Goal: Task Accomplishment & Management: Complete application form

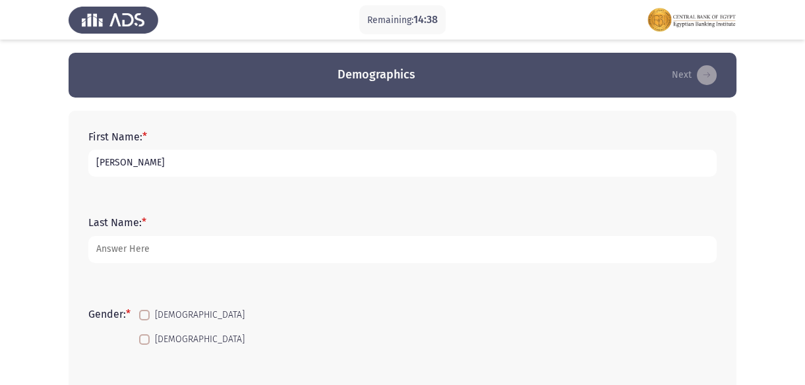
drag, startPoint x: 227, startPoint y: 162, endPoint x: -3, endPoint y: 156, distance: 229.5
type input "[PERSON_NAME] [PERSON_NAME]"
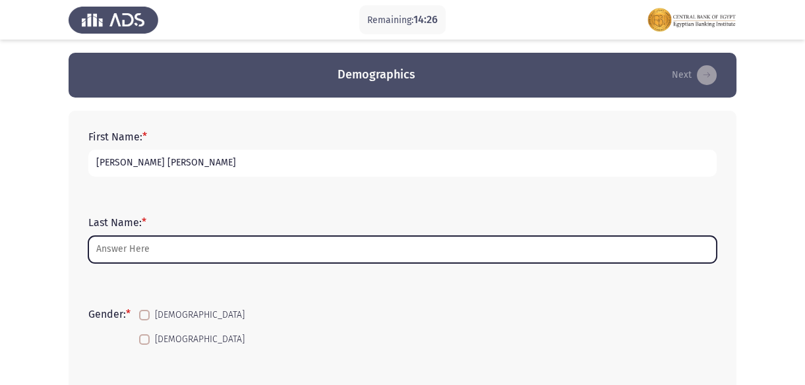
click at [144, 250] on input "Last Name: *" at bounding box center [402, 249] width 628 height 27
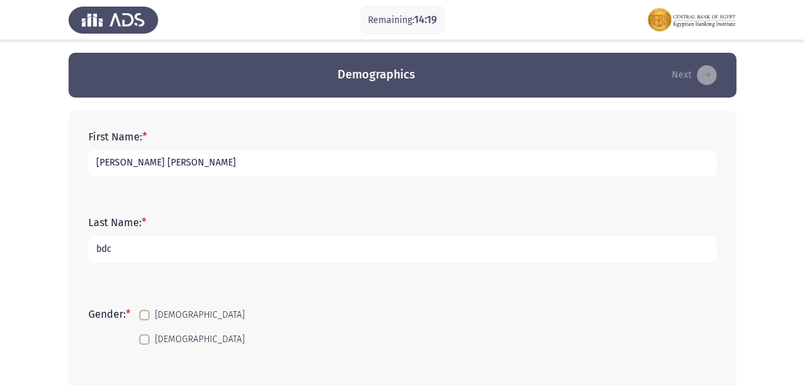
type input "bdc"
click at [144, 318] on span at bounding box center [144, 315] width 11 height 11
click at [144, 320] on input "[DEMOGRAPHIC_DATA]" at bounding box center [144, 320] width 1 height 1
checkbox input "true"
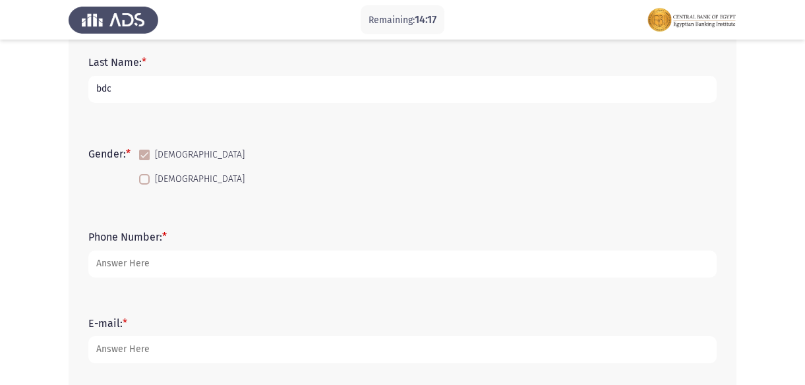
scroll to position [179, 0]
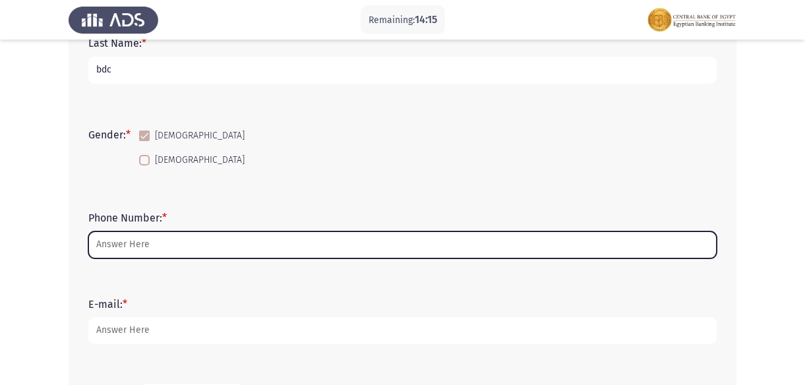
click at [214, 243] on input "Phone Number: *" at bounding box center [402, 244] width 628 height 27
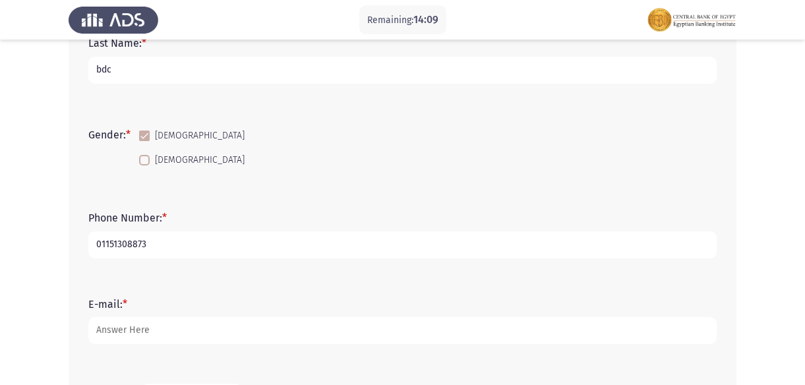
type input "01151308873"
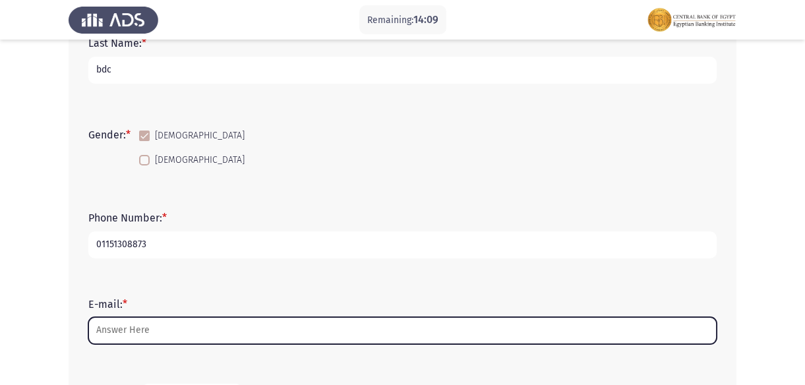
click at [154, 343] on input "E-mail: *" at bounding box center [402, 330] width 628 height 27
click at [152, 334] on input "E-mail: *" at bounding box center [402, 330] width 628 height 27
click at [132, 332] on input "E-mail: *" at bounding box center [402, 330] width 628 height 27
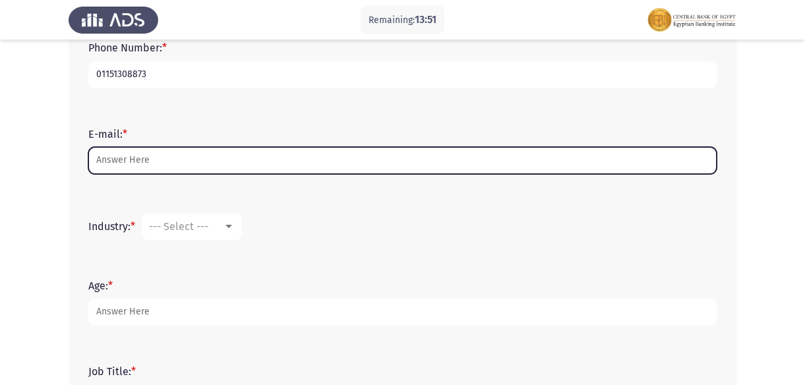
scroll to position [351, 0]
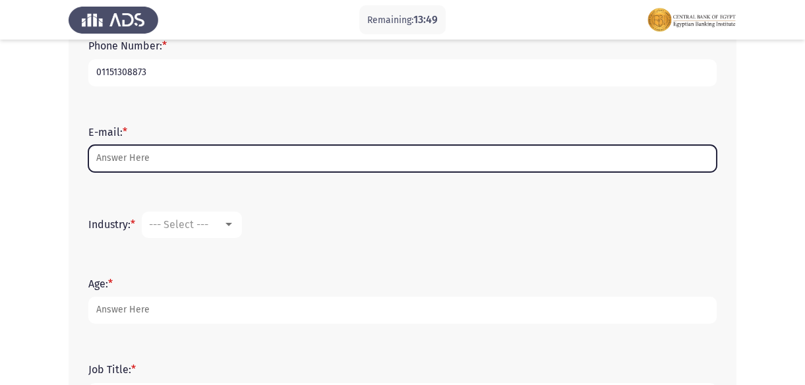
click at [164, 164] on input "E-mail: *" at bounding box center [402, 158] width 628 height 27
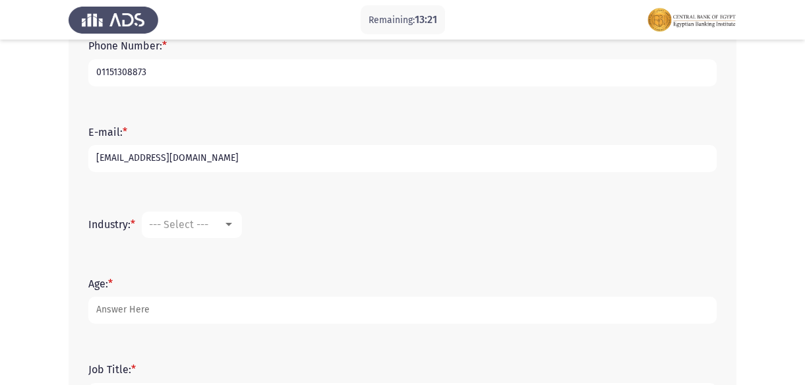
type input "[EMAIL_ADDRESS][DOMAIN_NAME]"
click at [228, 221] on div at bounding box center [229, 225] width 12 height 11
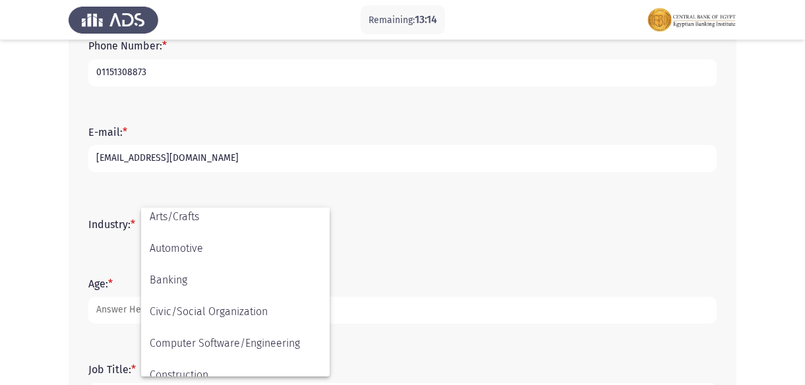
scroll to position [94, 0]
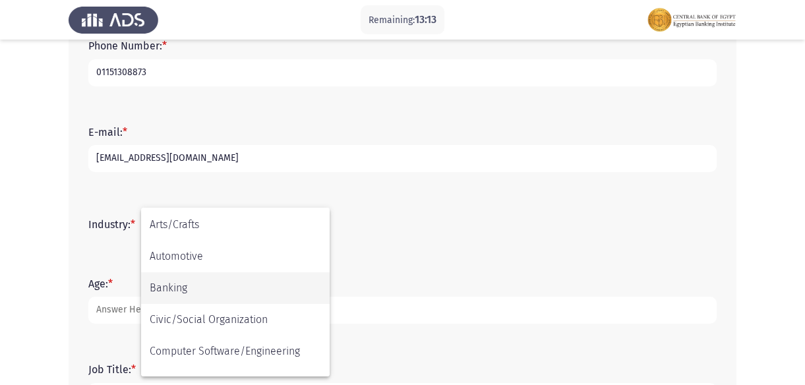
click at [187, 289] on span "Banking" at bounding box center [235, 288] width 171 height 32
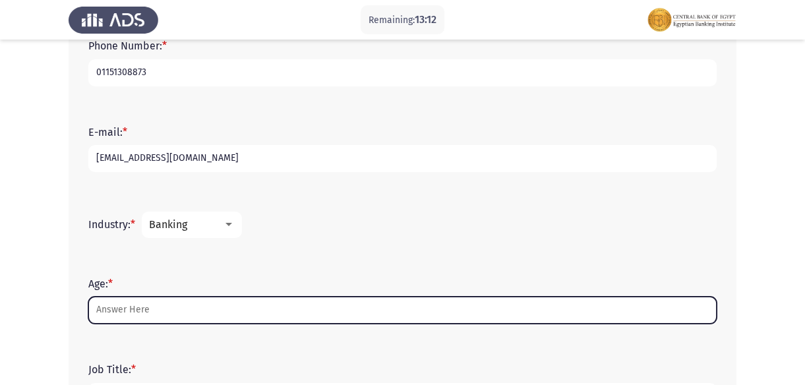
click at [138, 307] on input "Age: *" at bounding box center [402, 310] width 628 height 27
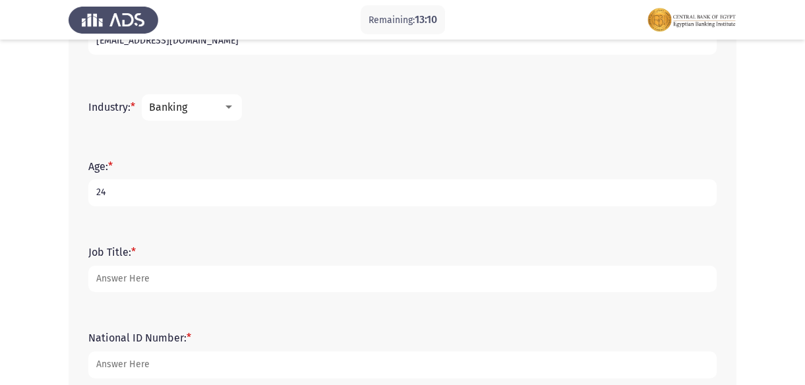
scroll to position [531, 0]
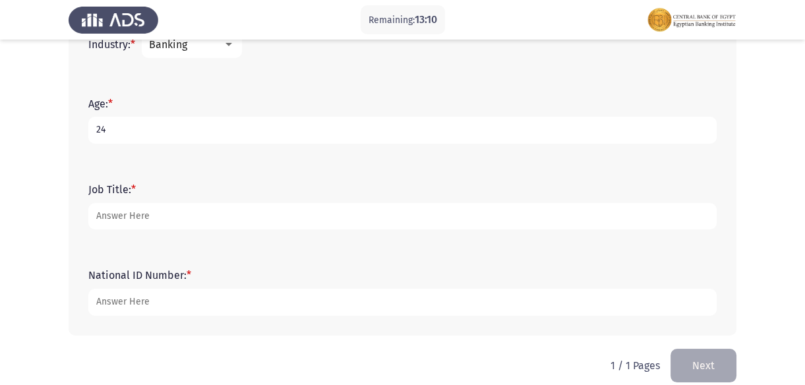
type input "24"
click at [167, 231] on div "Job Title: *" at bounding box center [402, 206] width 641 height 59
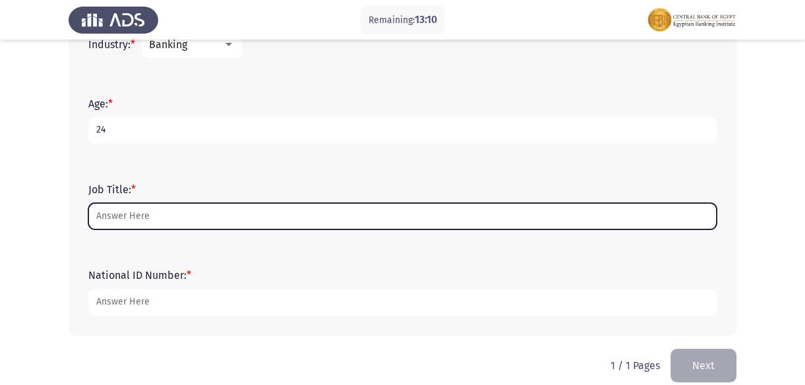
click at [184, 218] on input "Job Title: *" at bounding box center [402, 216] width 628 height 27
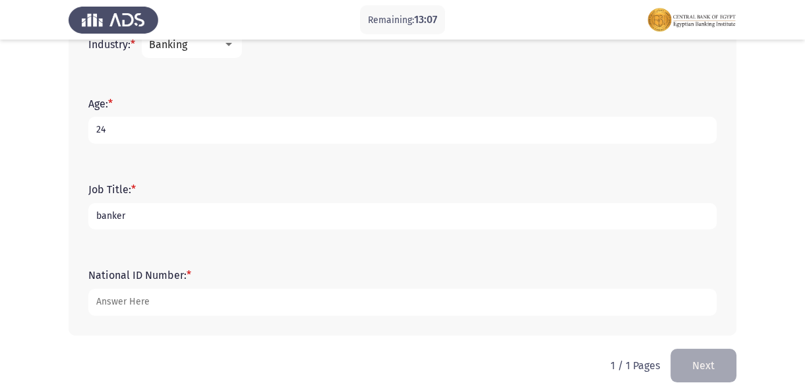
type input "banker"
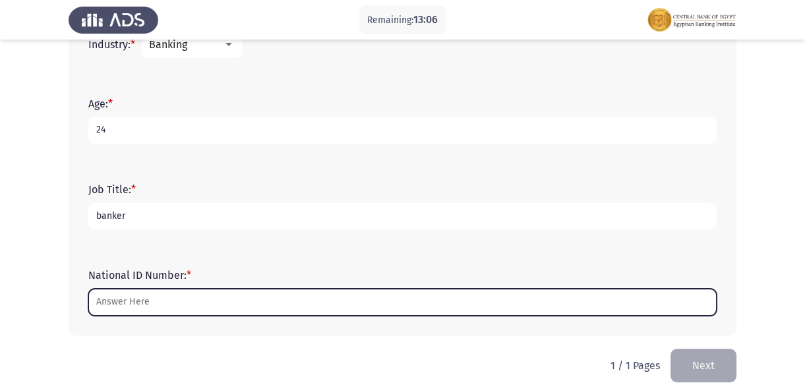
click at [121, 302] on input "National ID Number: *" at bounding box center [402, 302] width 628 height 27
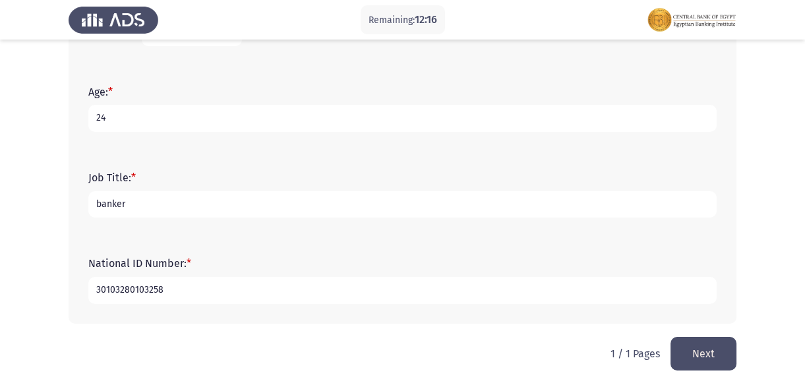
scroll to position [547, 0]
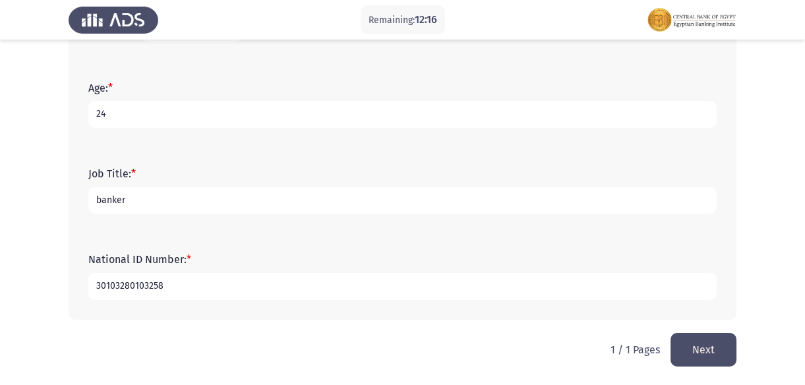
type input "30103280103258"
click at [713, 348] on button "Next" at bounding box center [703, 350] width 66 height 34
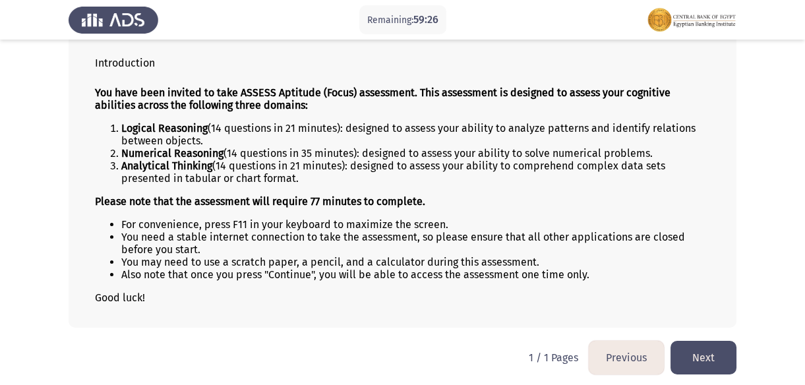
scroll to position [84, 0]
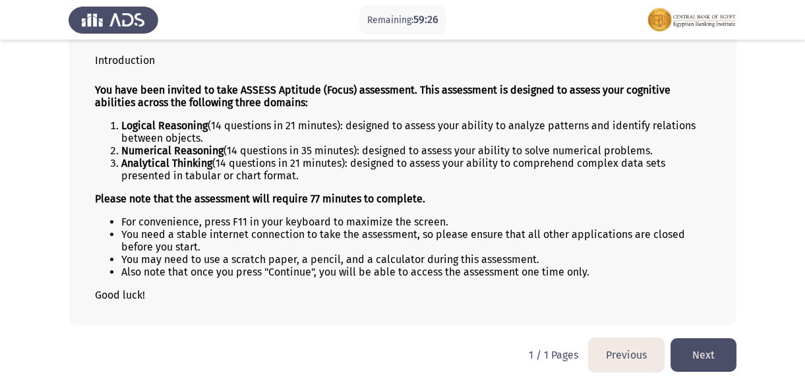
click at [717, 353] on button "Next" at bounding box center [703, 355] width 66 height 34
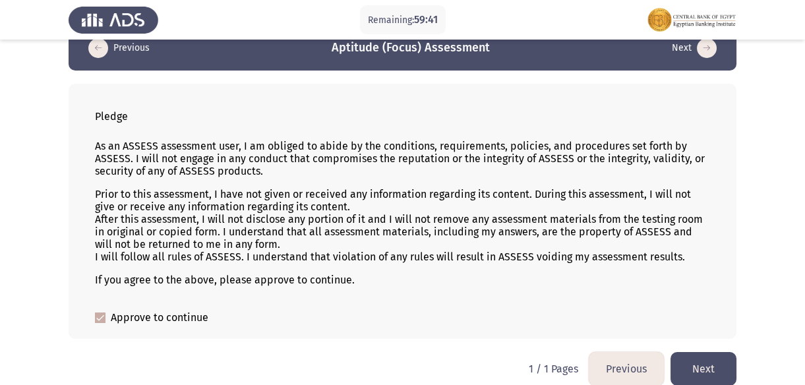
scroll to position [42, 0]
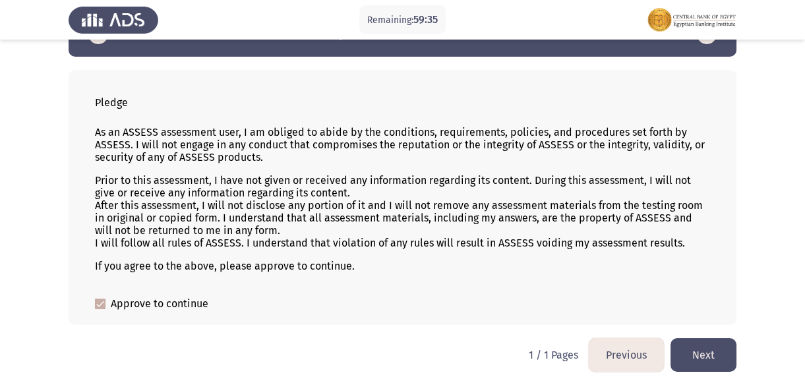
click at [709, 345] on button "Next" at bounding box center [703, 355] width 66 height 34
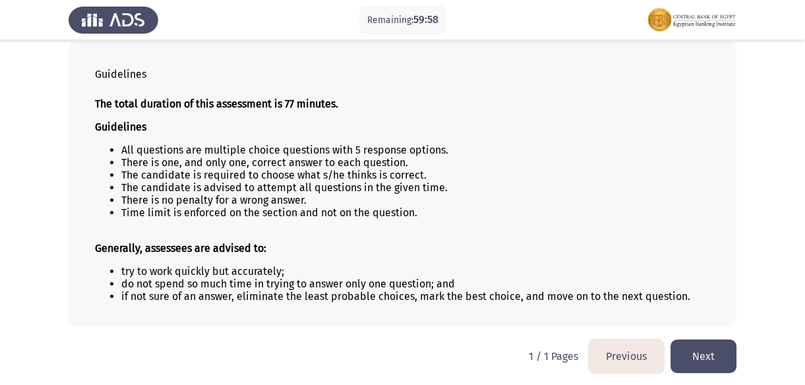
scroll to position [72, 0]
click at [704, 351] on button "Next" at bounding box center [703, 355] width 66 height 34
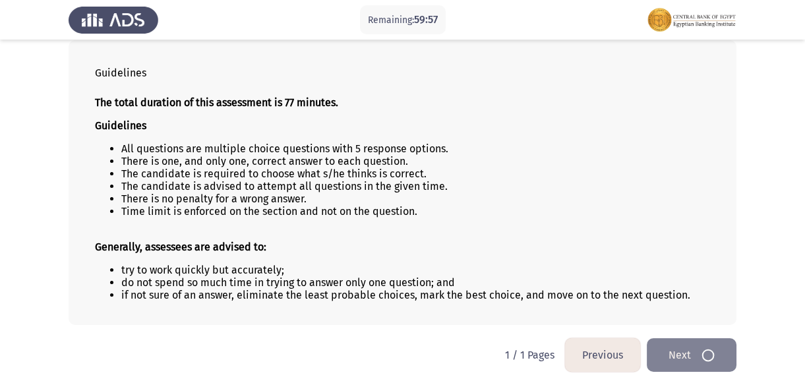
scroll to position [0, 0]
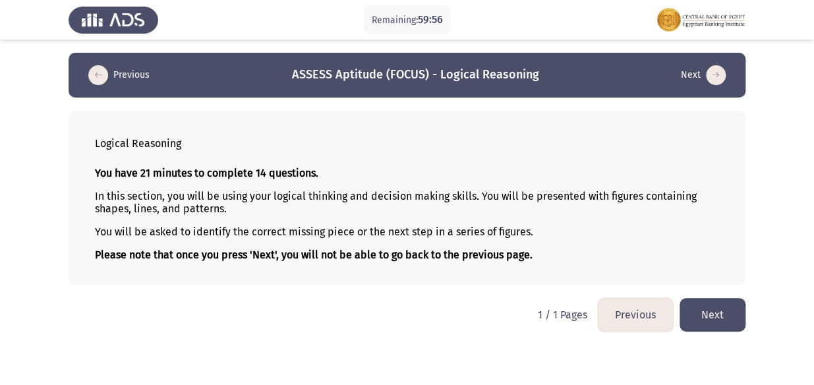
click at [727, 316] on button "Next" at bounding box center [713, 315] width 66 height 34
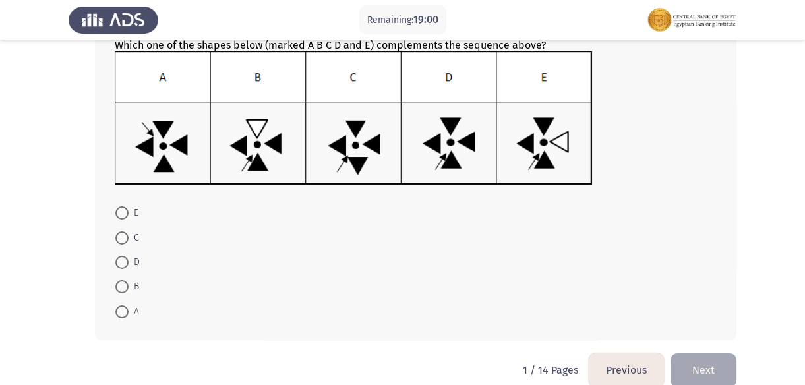
scroll to position [179, 0]
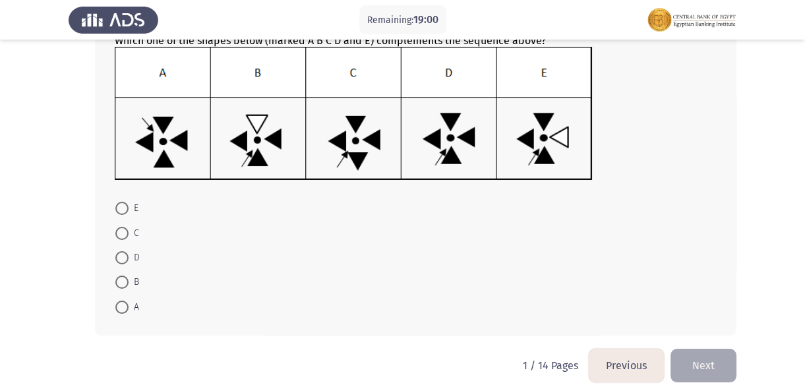
click at [116, 256] on span at bounding box center [121, 257] width 13 height 13
click at [116, 256] on input "D" at bounding box center [121, 257] width 13 height 13
radio input "true"
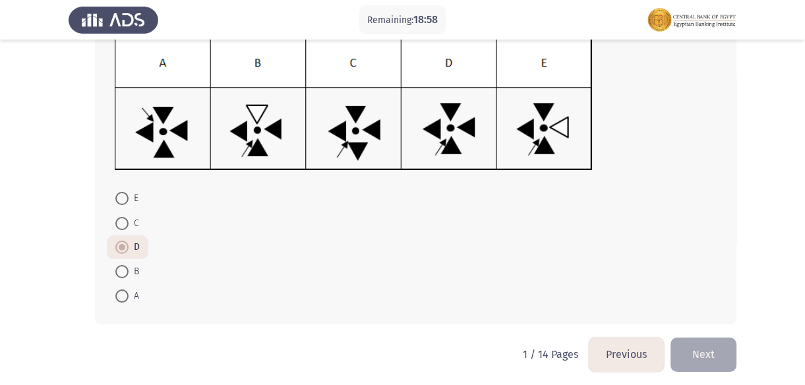
scroll to position [194, 0]
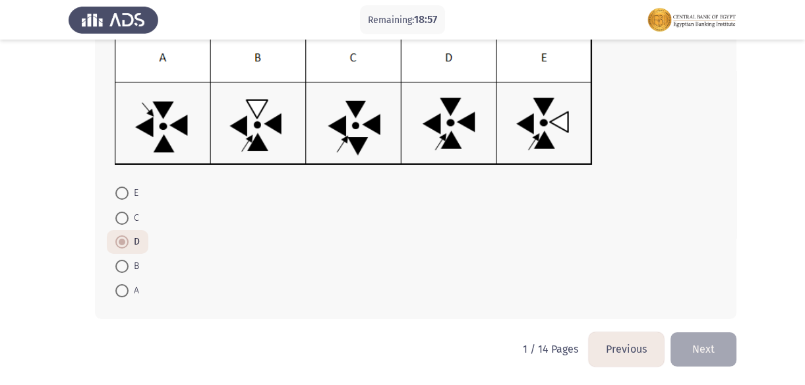
click at [125, 239] on span at bounding box center [121, 241] width 13 height 13
click at [125, 239] on input "D" at bounding box center [121, 241] width 13 height 13
click at [705, 345] on button "Next" at bounding box center [703, 349] width 66 height 34
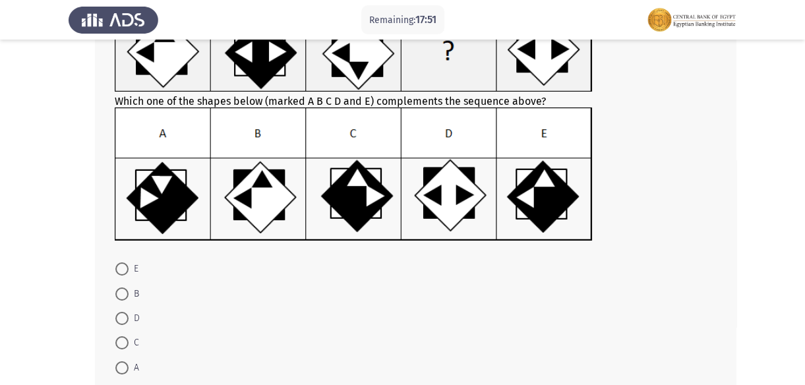
scroll to position [119, 0]
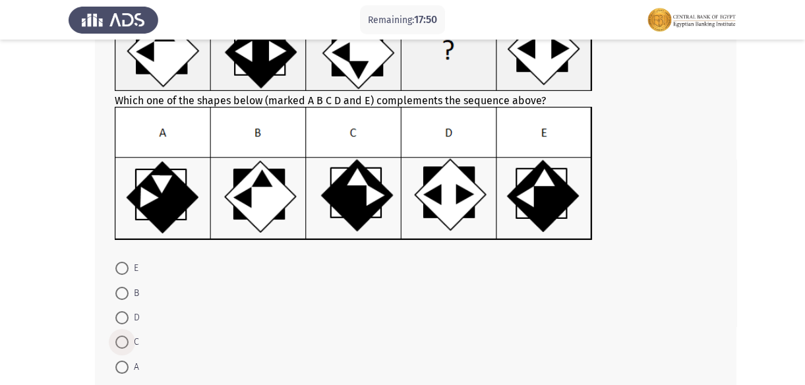
click at [121, 347] on span at bounding box center [121, 342] width 13 height 13
click at [121, 347] on input "C" at bounding box center [121, 342] width 13 height 13
radio input "true"
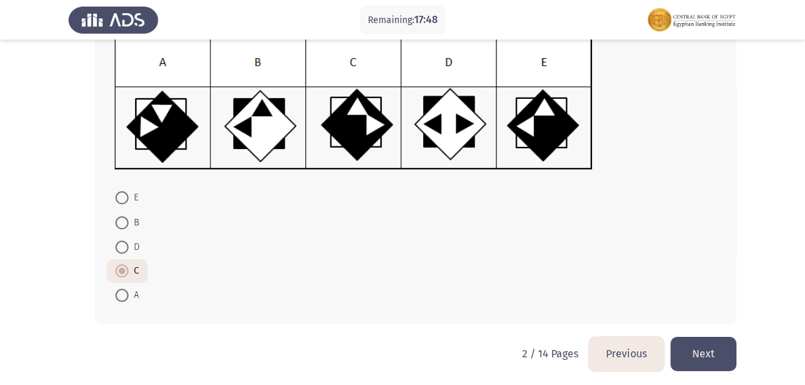
scroll to position [194, 0]
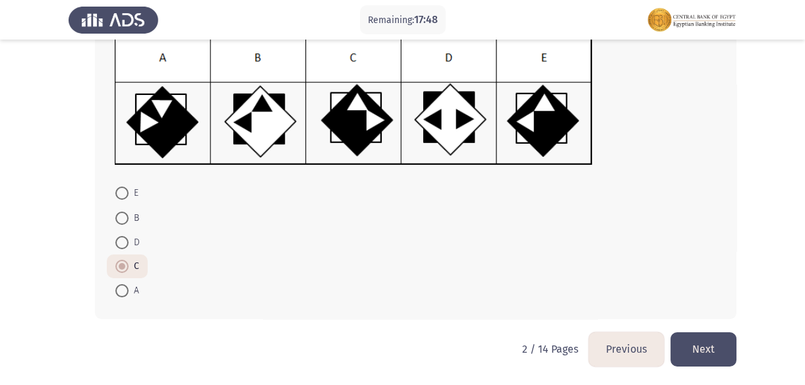
click at [719, 351] on button "Next" at bounding box center [703, 349] width 66 height 34
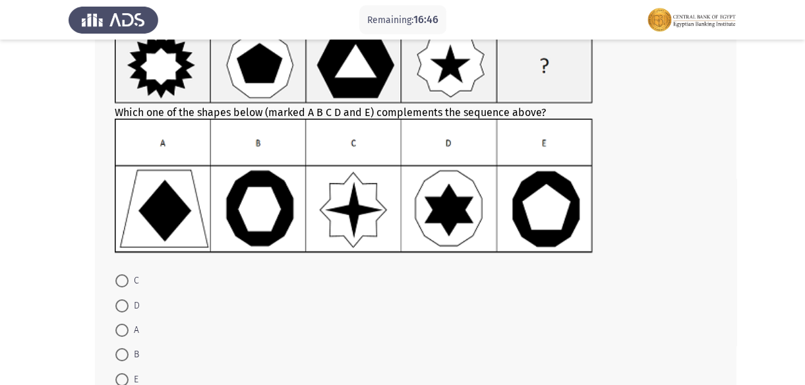
scroll to position [119, 0]
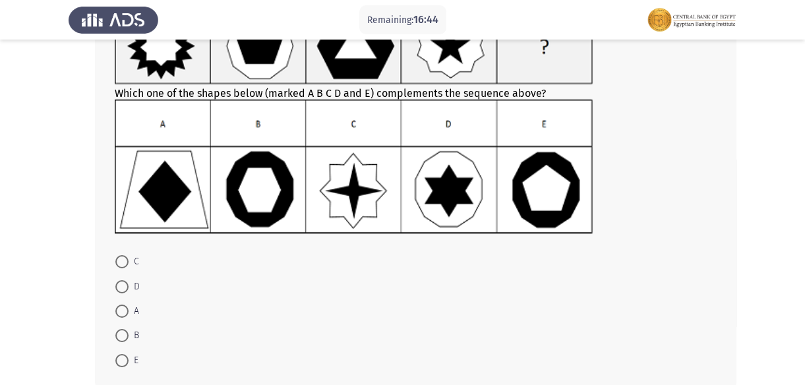
click at [121, 339] on span at bounding box center [121, 335] width 13 height 13
click at [121, 339] on input "B" at bounding box center [121, 335] width 13 height 13
radio input "true"
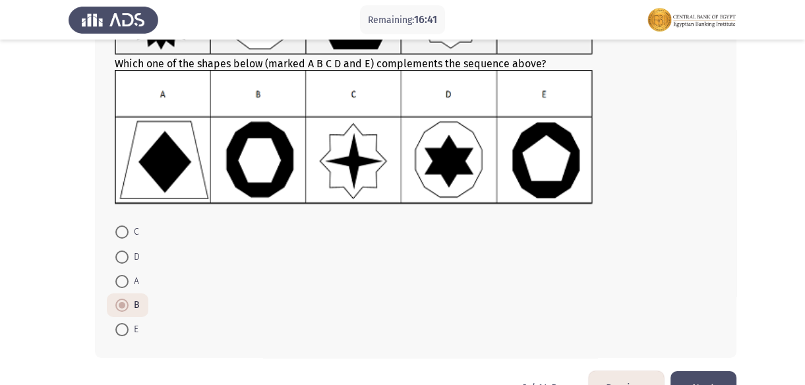
scroll to position [179, 0]
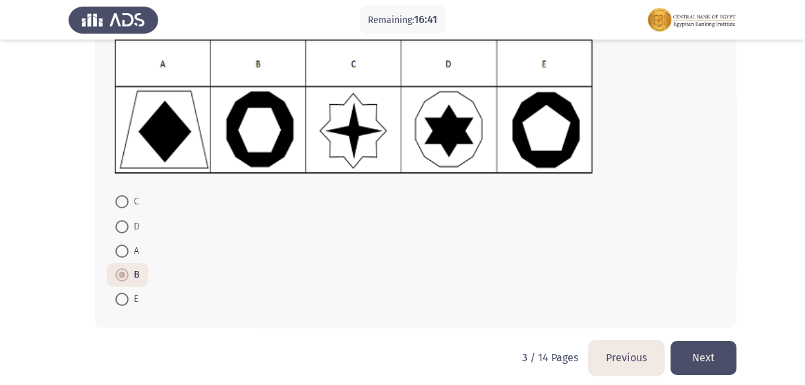
click at [705, 356] on button "Next" at bounding box center [703, 358] width 66 height 34
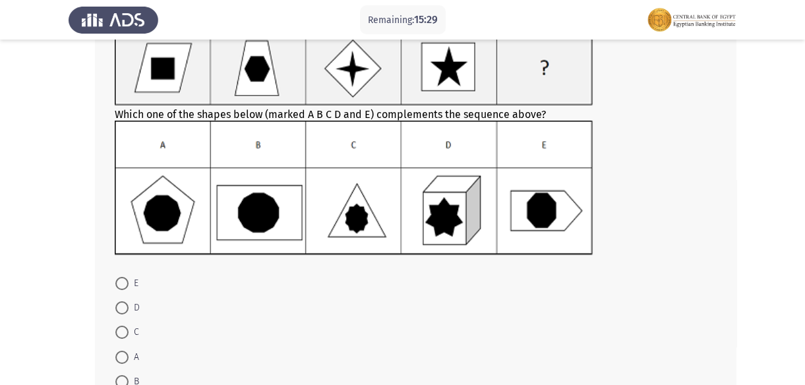
scroll to position [119, 0]
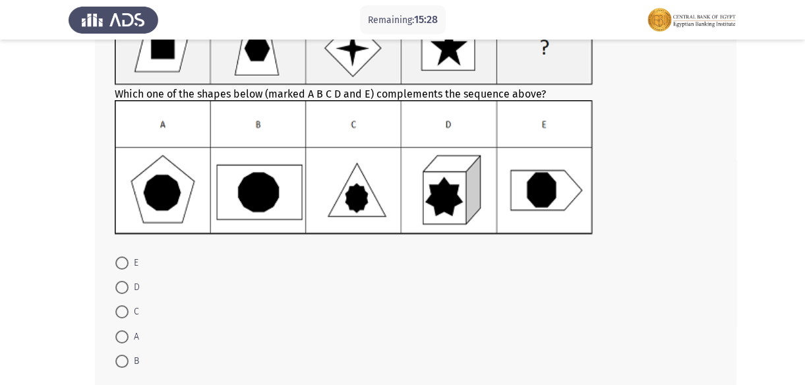
click at [123, 285] on span at bounding box center [121, 287] width 13 height 13
click at [123, 285] on input "D" at bounding box center [121, 287] width 13 height 13
radio input "true"
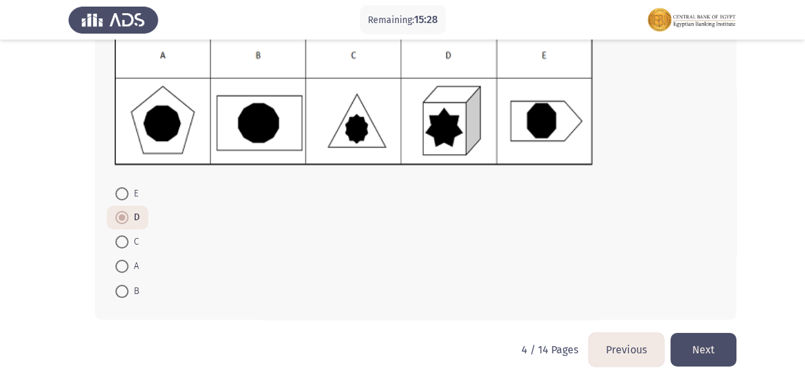
scroll to position [189, 0]
click at [696, 339] on button "Next" at bounding box center [703, 349] width 66 height 34
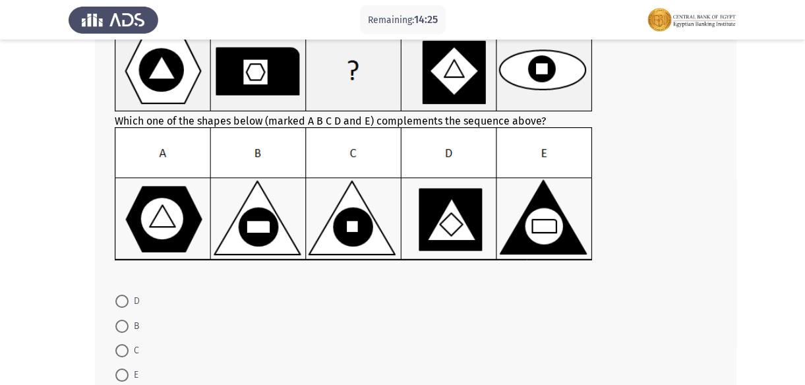
scroll to position [119, 0]
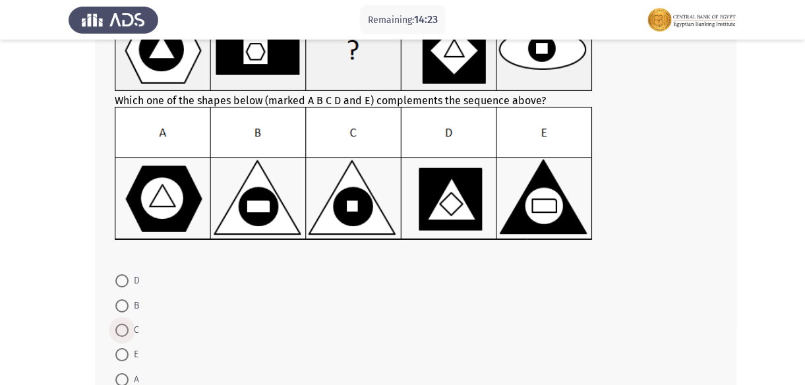
click at [127, 326] on span at bounding box center [121, 330] width 13 height 13
click at [127, 326] on input "C" at bounding box center [121, 330] width 13 height 13
radio input "true"
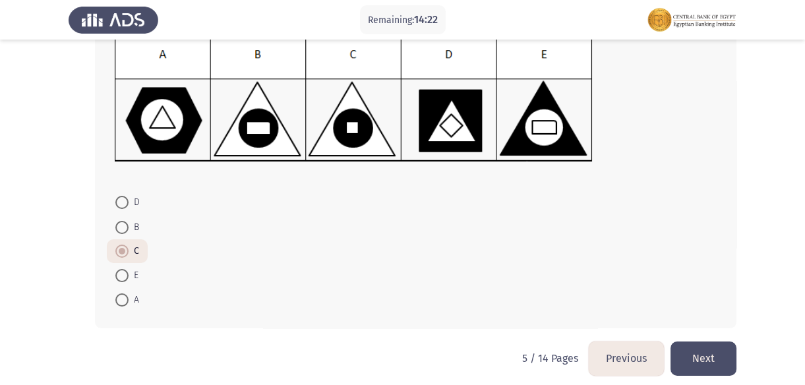
scroll to position [207, 0]
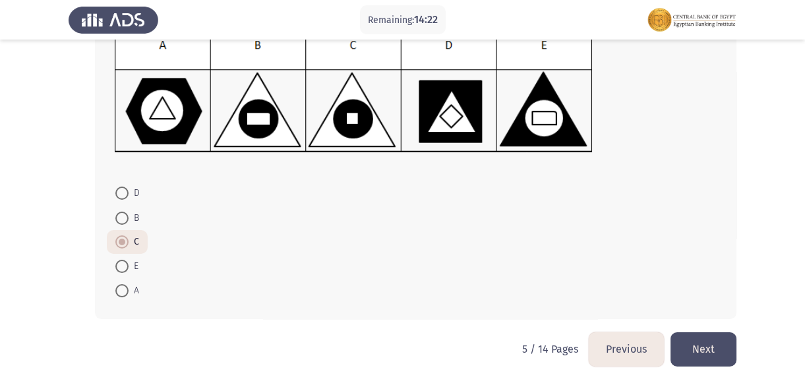
click at [699, 336] on button "Next" at bounding box center [703, 349] width 66 height 34
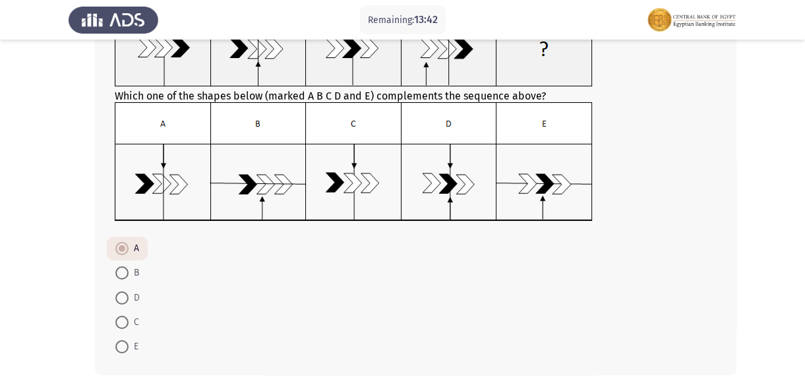
scroll to position [119, 0]
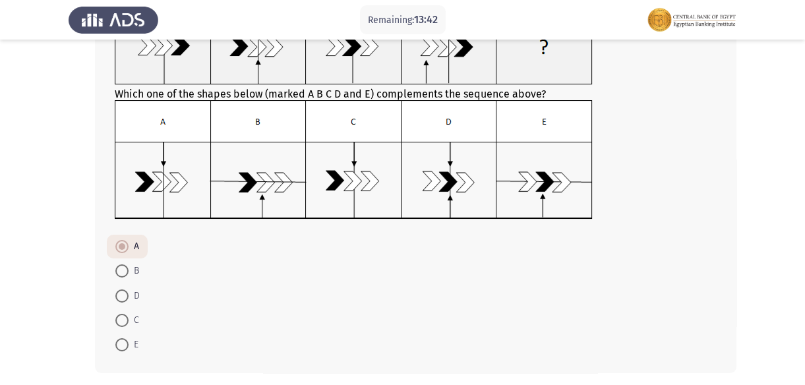
click at [125, 244] on span at bounding box center [121, 246] width 13 height 13
click at [125, 244] on input "A" at bounding box center [121, 246] width 13 height 13
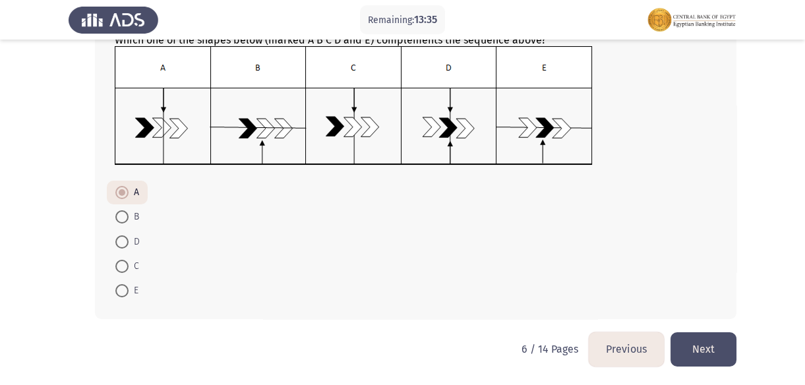
click at [699, 348] on button "Next" at bounding box center [703, 349] width 66 height 34
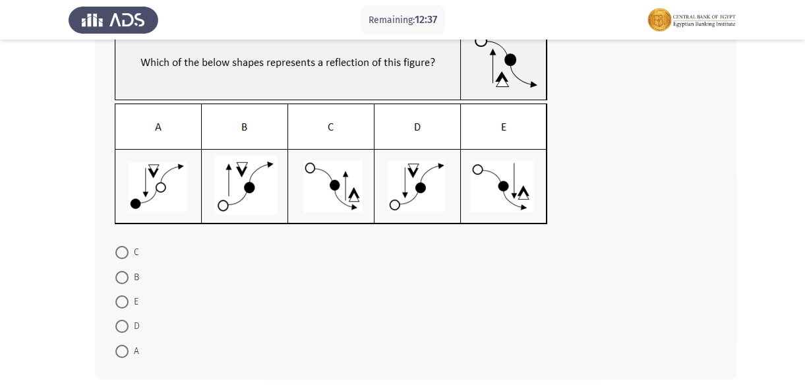
scroll to position [119, 0]
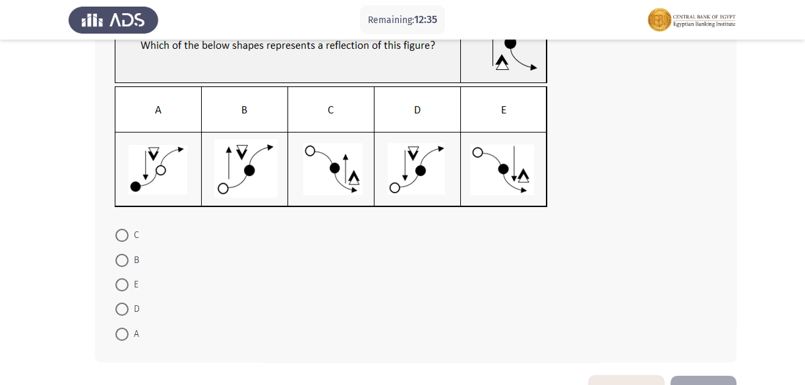
click at [118, 310] on span at bounding box center [121, 309] width 13 height 13
click at [118, 310] on input "D" at bounding box center [121, 309] width 13 height 13
radio input "true"
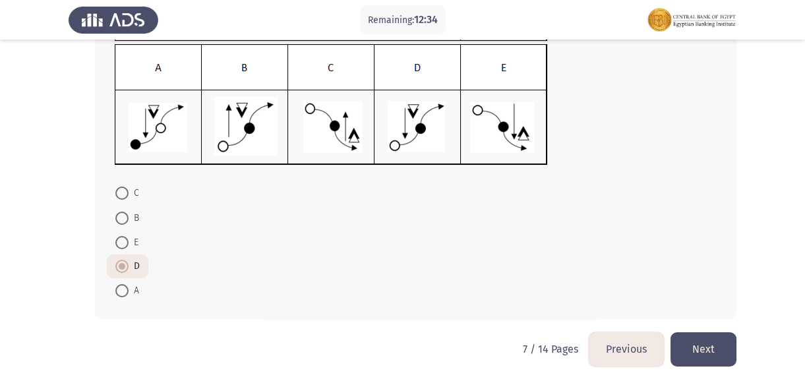
click at [705, 345] on button "Next" at bounding box center [703, 349] width 66 height 34
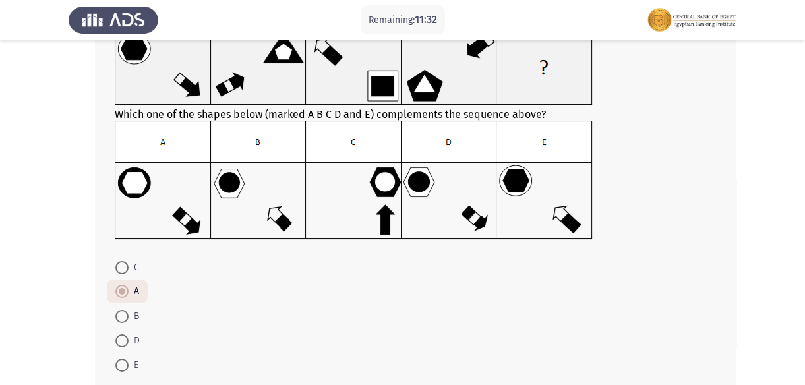
scroll to position [119, 0]
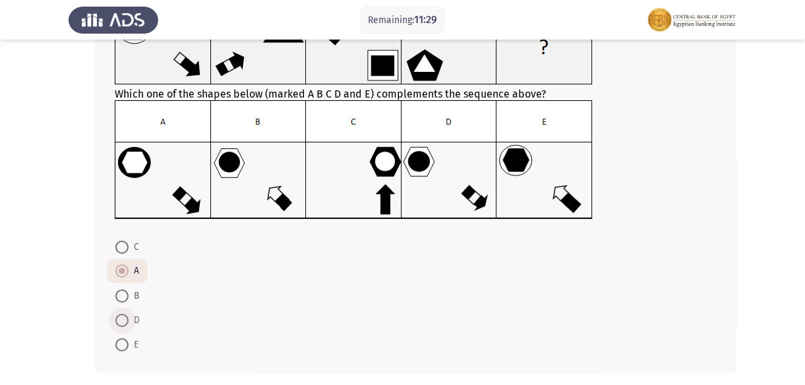
click at [123, 316] on span at bounding box center [121, 320] width 13 height 13
click at [123, 316] on input "D" at bounding box center [121, 320] width 13 height 13
radio input "true"
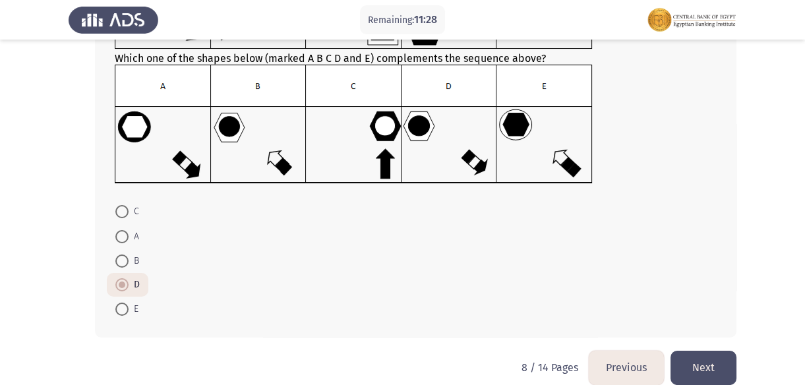
scroll to position [173, 0]
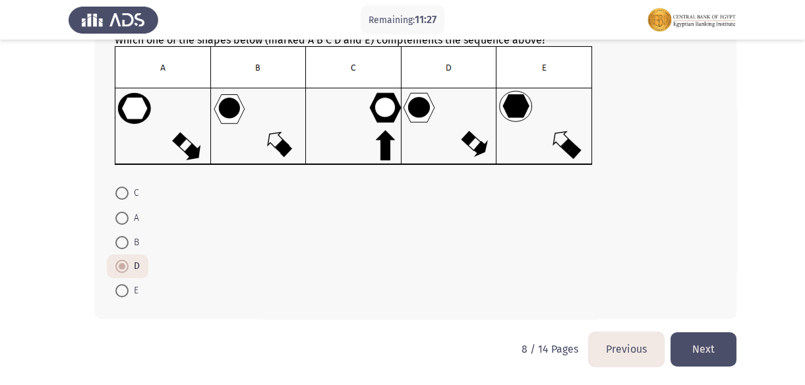
click at [705, 333] on button "Next" at bounding box center [703, 349] width 66 height 34
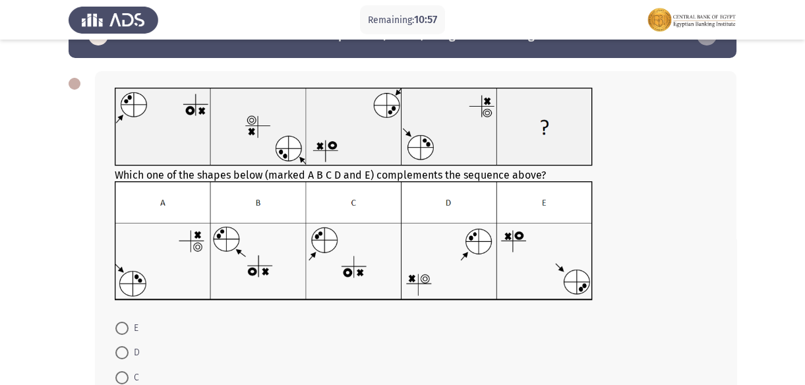
scroll to position [59, 0]
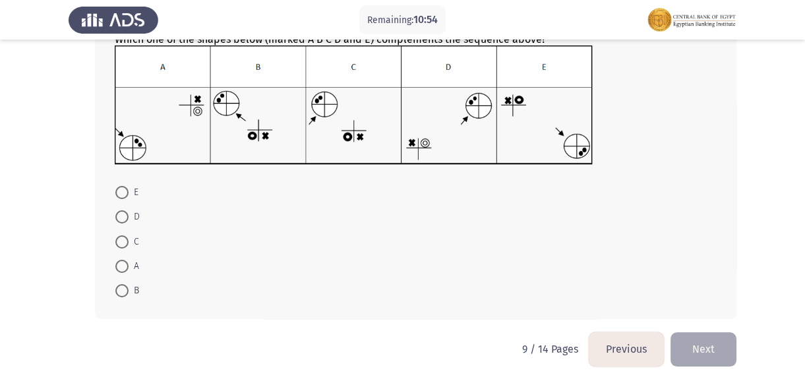
click at [117, 219] on span at bounding box center [121, 216] width 13 height 13
click at [117, 219] on input "D" at bounding box center [121, 216] width 13 height 13
radio input "true"
click at [717, 347] on button "Next" at bounding box center [703, 349] width 66 height 34
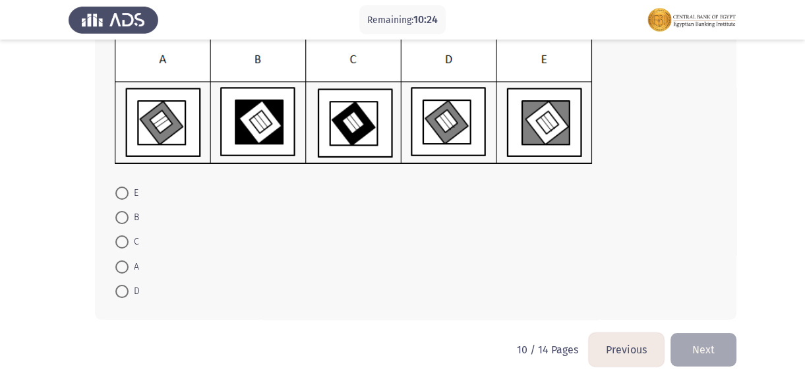
scroll to position [191, 0]
click at [123, 296] on span at bounding box center [121, 290] width 13 height 13
click at [123, 296] on input "D" at bounding box center [121, 290] width 13 height 13
radio input "true"
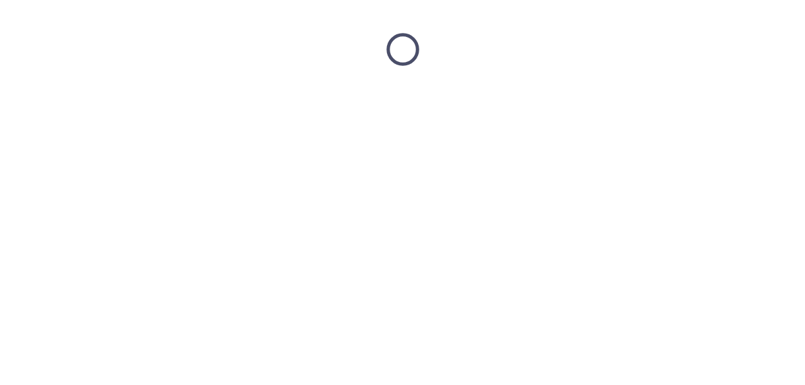
scroll to position [0, 0]
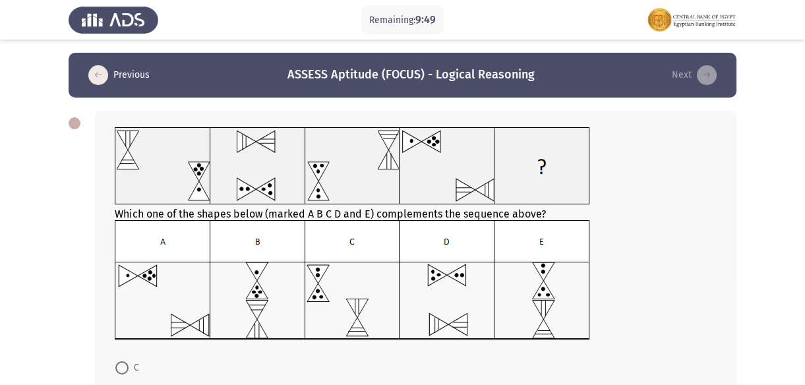
click at [268, 303] on img at bounding box center [352, 280] width 475 height 120
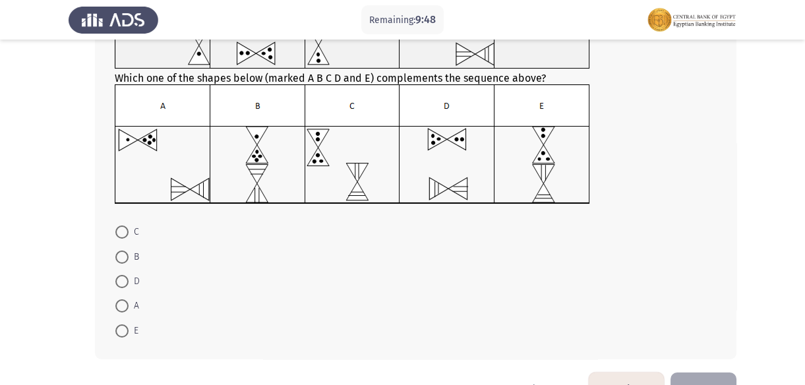
scroll to position [176, 0]
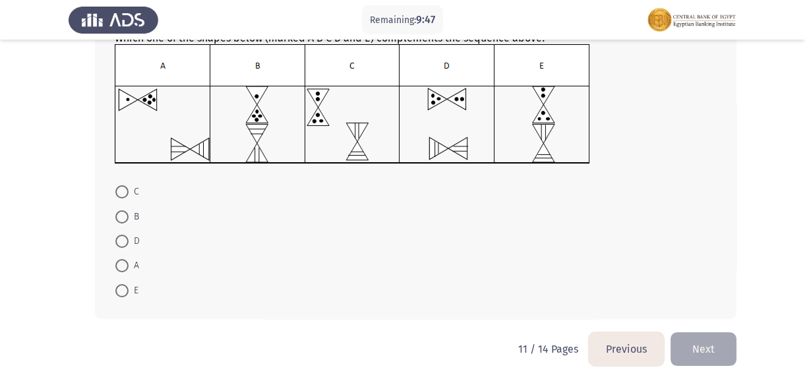
click at [117, 214] on span at bounding box center [121, 216] width 13 height 13
click at [117, 214] on input "B" at bounding box center [121, 216] width 13 height 13
radio input "true"
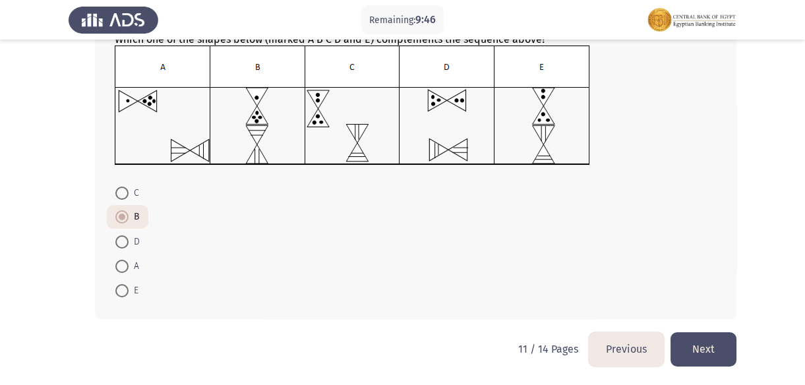
click at [697, 345] on button "Next" at bounding box center [703, 349] width 66 height 34
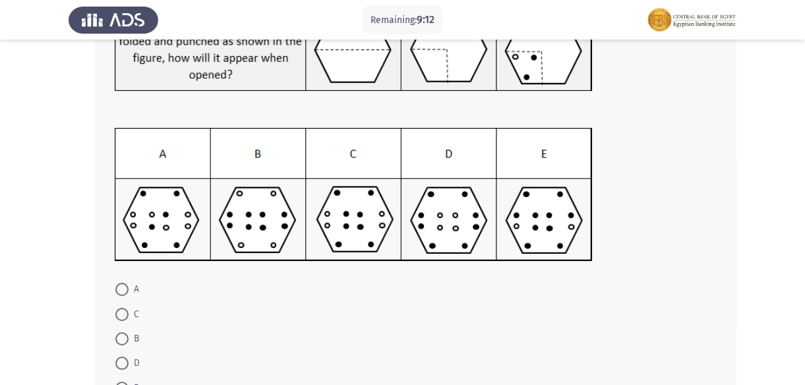
scroll to position [179, 0]
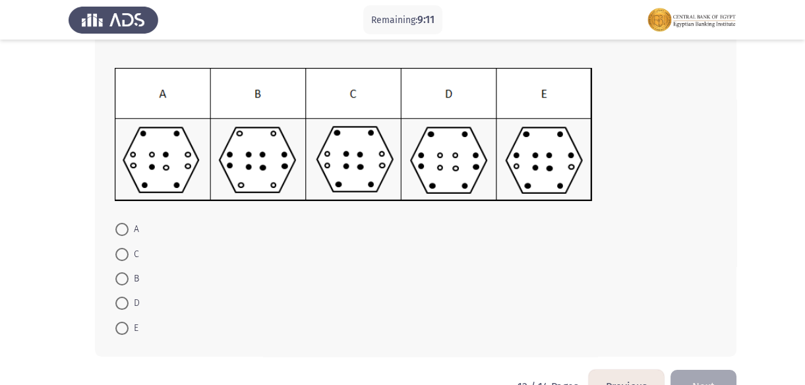
click at [121, 228] on span at bounding box center [121, 229] width 13 height 13
click at [121, 228] on input "A" at bounding box center [121, 229] width 13 height 13
radio input "true"
click at [706, 376] on button "Next" at bounding box center [703, 385] width 66 height 34
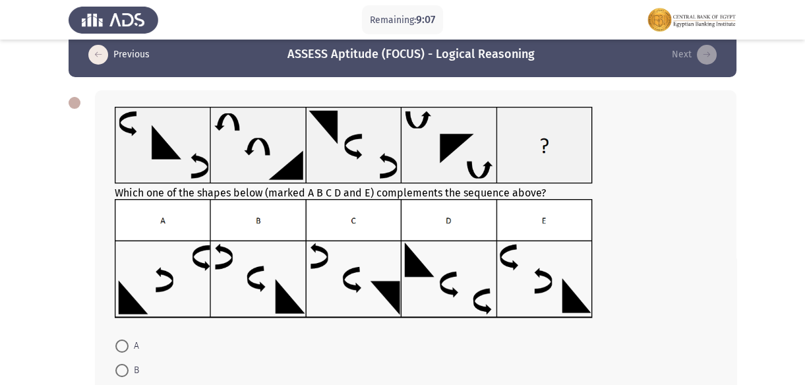
scroll to position [0, 0]
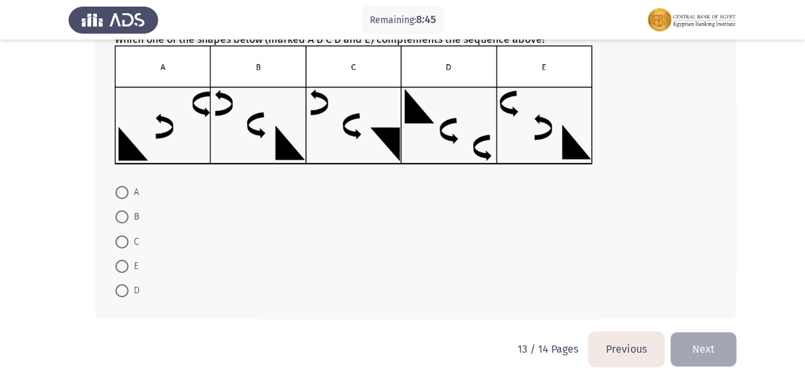
click at [128, 270] on span at bounding box center [121, 266] width 13 height 13
click at [128, 270] on input "E" at bounding box center [121, 266] width 13 height 13
radio input "true"
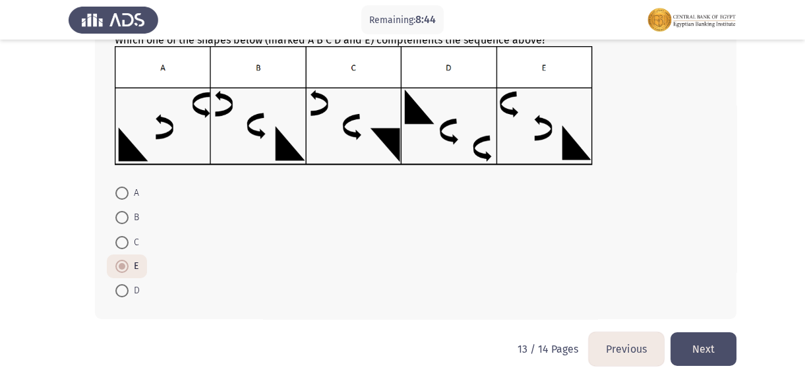
click at [704, 341] on button "Next" at bounding box center [703, 349] width 66 height 34
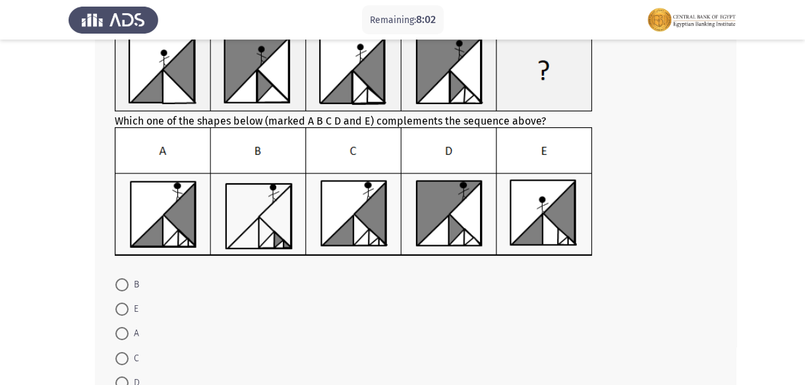
scroll to position [119, 0]
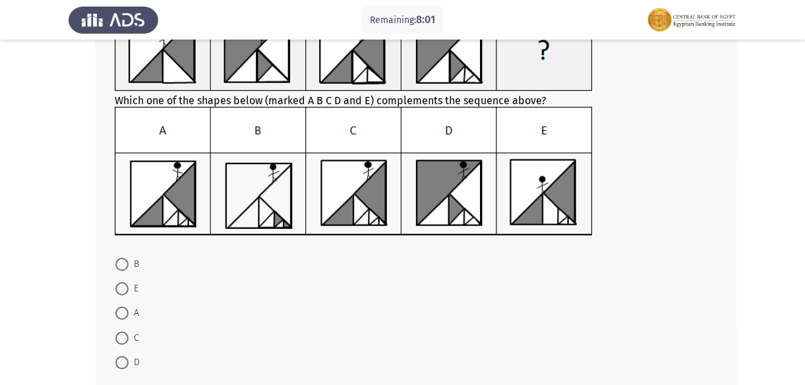
click at [129, 283] on span "E" at bounding box center [134, 289] width 10 height 16
click at [129, 283] on input "E" at bounding box center [121, 288] width 13 height 13
radio input "true"
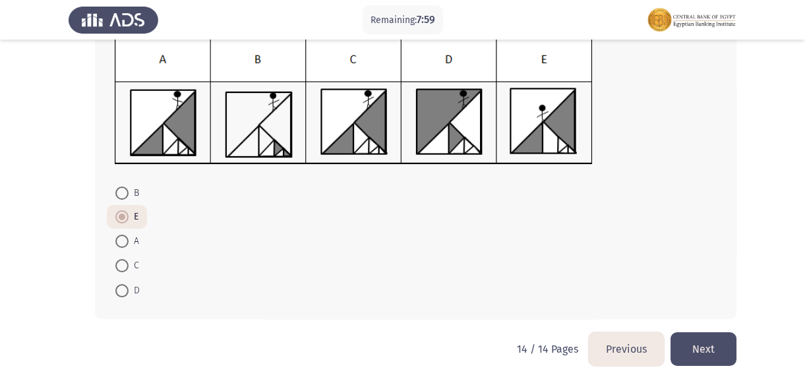
click at [715, 356] on button "Next" at bounding box center [703, 349] width 66 height 34
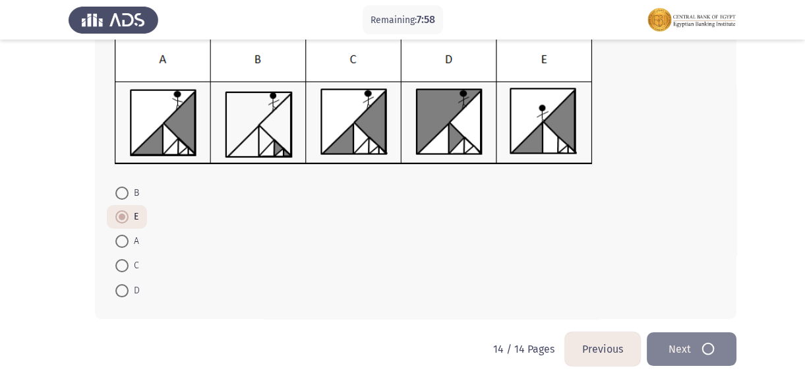
scroll to position [0, 0]
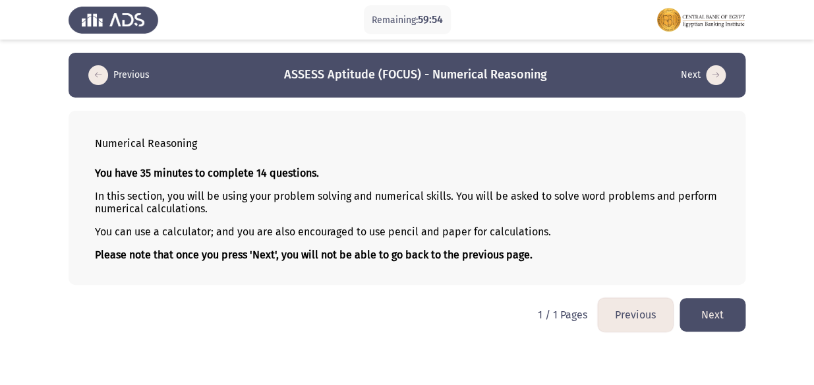
click at [722, 309] on button "Next" at bounding box center [713, 315] width 66 height 34
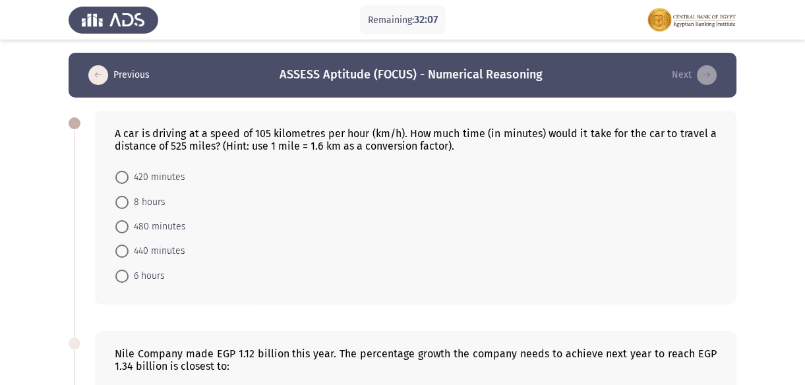
click at [119, 278] on span at bounding box center [121, 276] width 13 height 13
click at [119, 278] on input "6 hours" at bounding box center [121, 276] width 13 height 13
radio input "true"
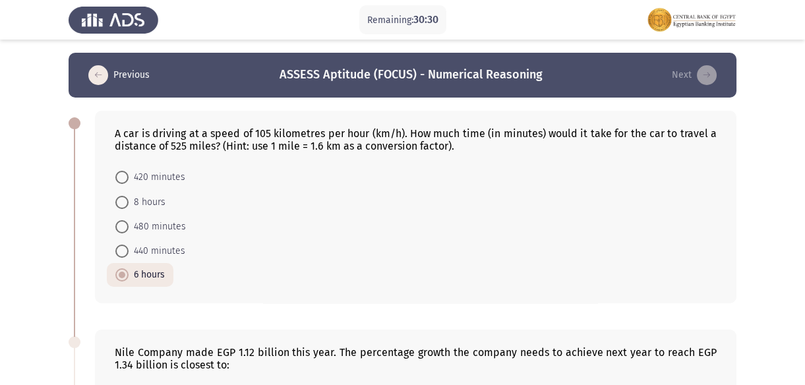
click at [125, 178] on span at bounding box center [121, 177] width 13 height 13
click at [125, 178] on input "420 minutes" at bounding box center [121, 177] width 13 height 13
radio input "true"
click at [117, 226] on span at bounding box center [121, 226] width 13 height 13
click at [117, 226] on input "480 minutes" at bounding box center [121, 226] width 13 height 13
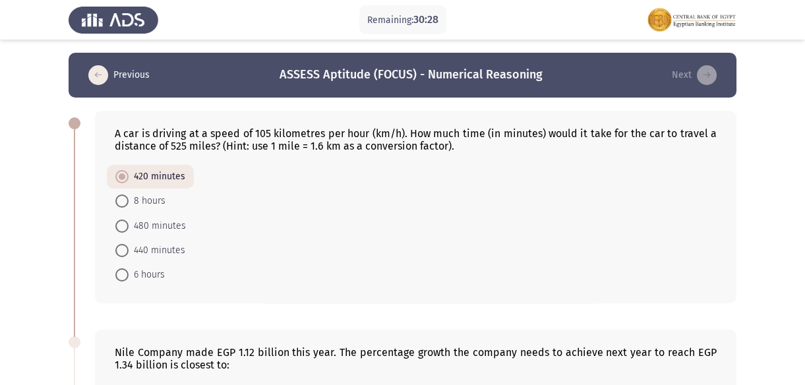
radio input "true"
click at [127, 177] on span at bounding box center [121, 177] width 13 height 13
click at [127, 177] on input "420 minutes" at bounding box center [121, 177] width 13 height 13
radio input "true"
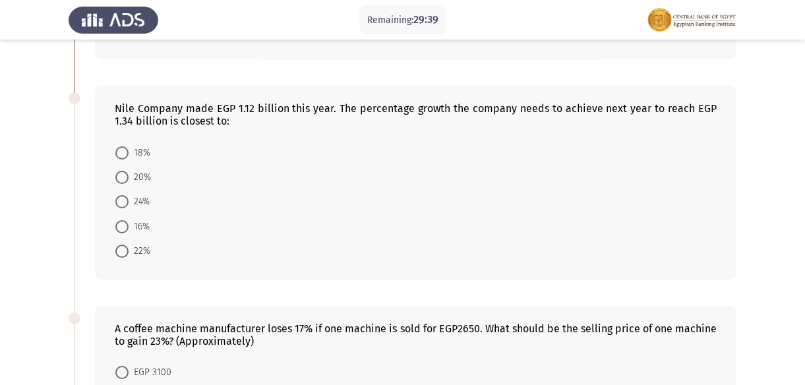
scroll to position [239, 0]
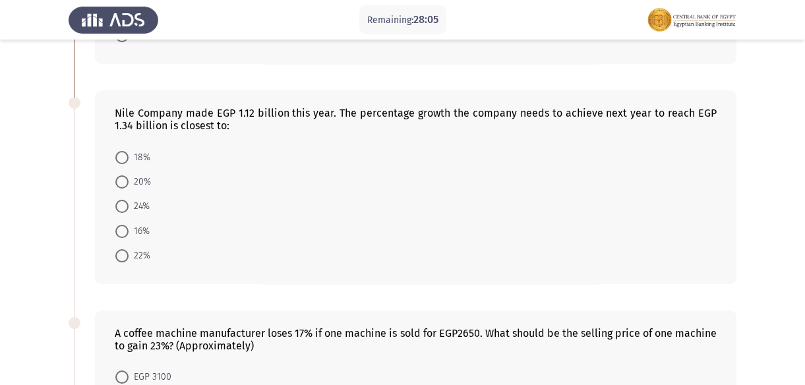
click at [126, 230] on span at bounding box center [121, 231] width 13 height 13
click at [126, 230] on input "16%" at bounding box center [121, 231] width 13 height 13
radio input "true"
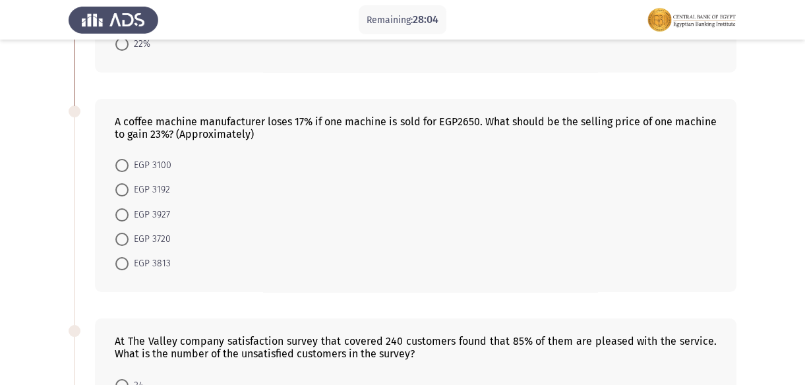
scroll to position [479, 0]
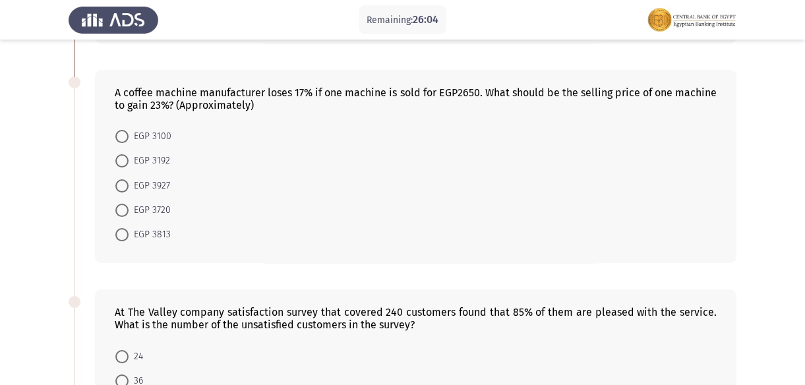
click at [120, 237] on span at bounding box center [121, 234] width 13 height 13
click at [120, 237] on input "EGP 3813" at bounding box center [121, 234] width 13 height 13
radio input "true"
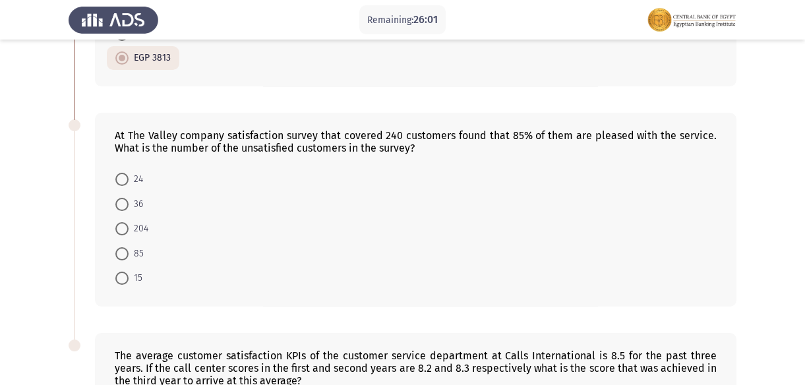
scroll to position [659, 0]
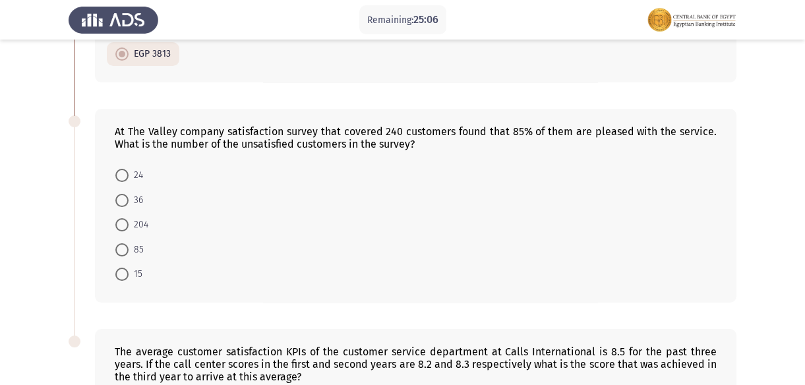
click at [132, 194] on span "36" at bounding box center [136, 200] width 15 height 16
click at [129, 194] on input "36" at bounding box center [121, 200] width 13 height 13
radio input "true"
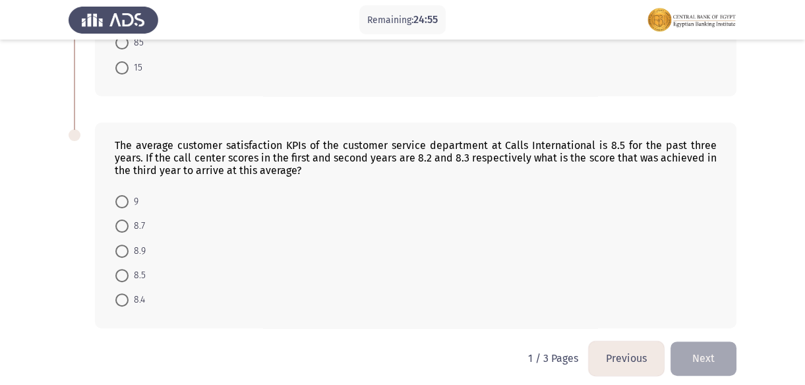
scroll to position [871, 0]
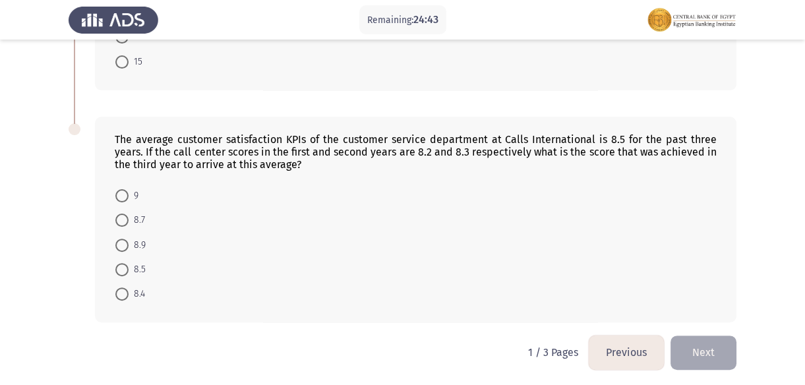
drag, startPoint x: 415, startPoint y: 148, endPoint x: 427, endPoint y: 148, distance: 12.5
click at [427, 148] on div "The average customer satisfaction KPIs of the customer service department at Ca…" at bounding box center [416, 152] width 602 height 38
click at [110, 295] on mat-radio-button "8.4" at bounding box center [130, 293] width 47 height 24
click at [125, 287] on span at bounding box center [121, 293] width 13 height 13
click at [125, 287] on input "8.4" at bounding box center [121, 293] width 13 height 13
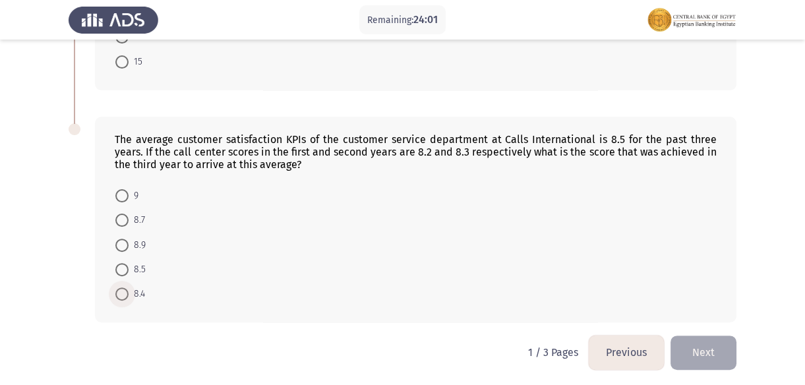
radio input "true"
click at [720, 351] on button "Next" at bounding box center [703, 353] width 66 height 34
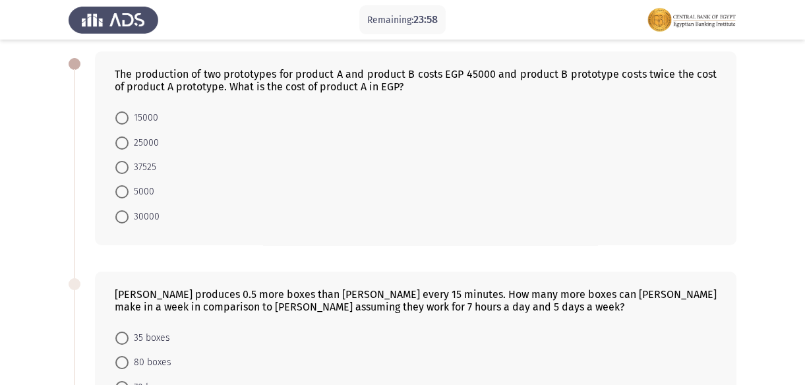
scroll to position [0, 0]
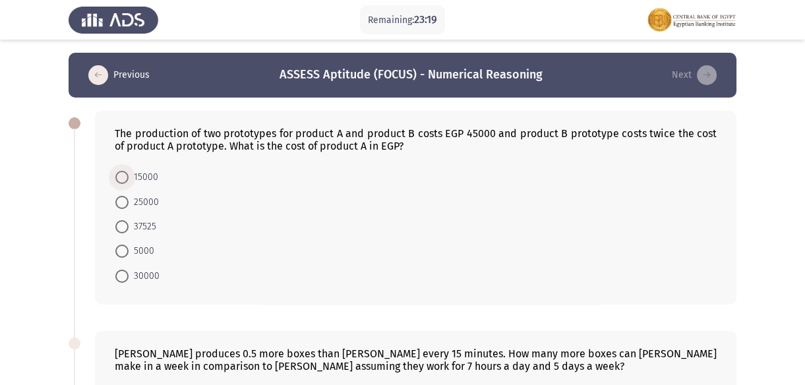
click at [119, 171] on span at bounding box center [121, 177] width 13 height 13
click at [119, 171] on input "15000" at bounding box center [121, 177] width 13 height 13
radio input "true"
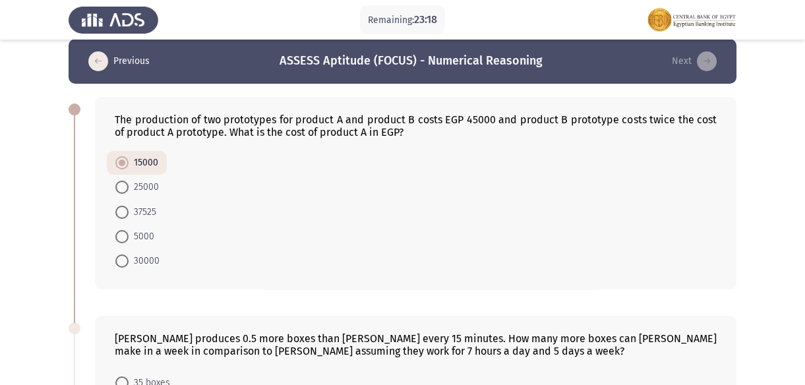
scroll to position [239, 0]
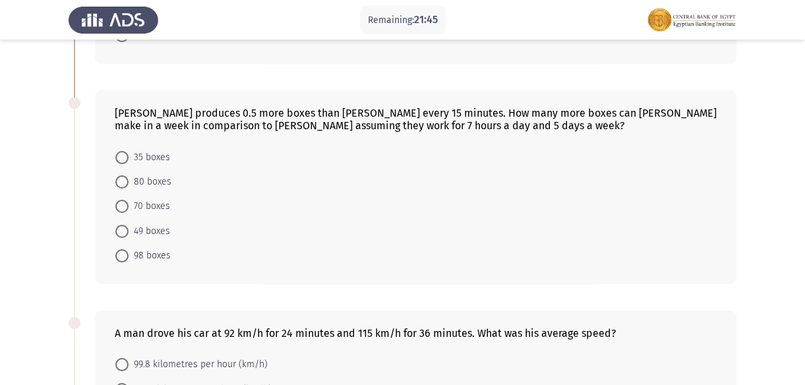
click at [128, 203] on span at bounding box center [121, 206] width 13 height 13
click at [128, 203] on input "70 boxes" at bounding box center [121, 206] width 13 height 13
radio input "true"
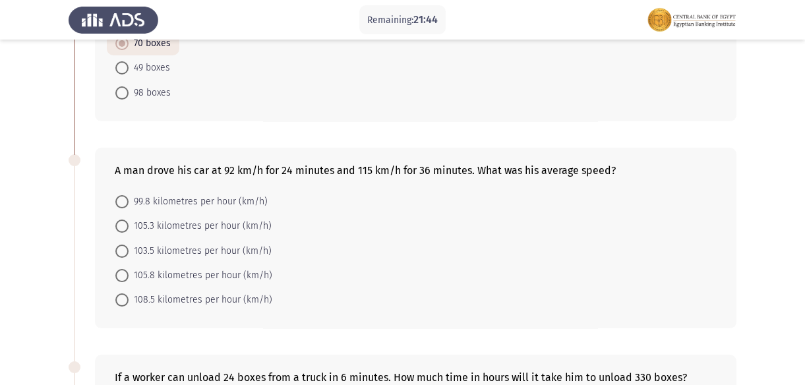
scroll to position [479, 0]
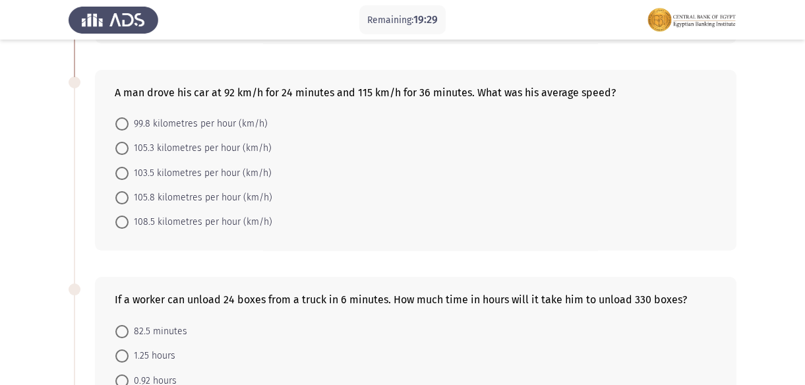
click at [125, 192] on span at bounding box center [121, 197] width 13 height 13
click at [125, 192] on input "105.8 kilometres per hour (km/h)" at bounding box center [121, 197] width 13 height 13
radio input "true"
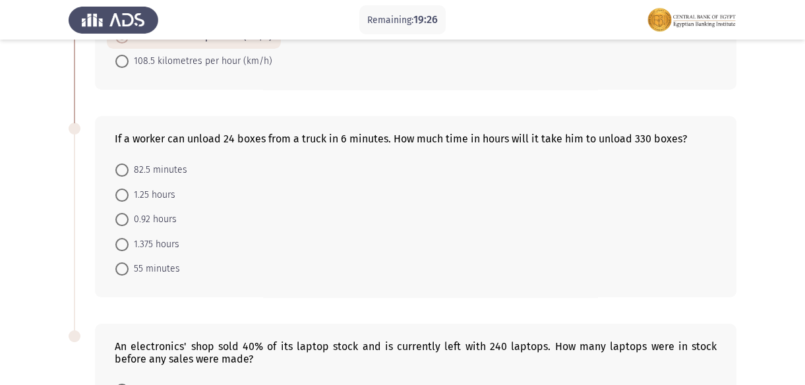
scroll to position [659, 0]
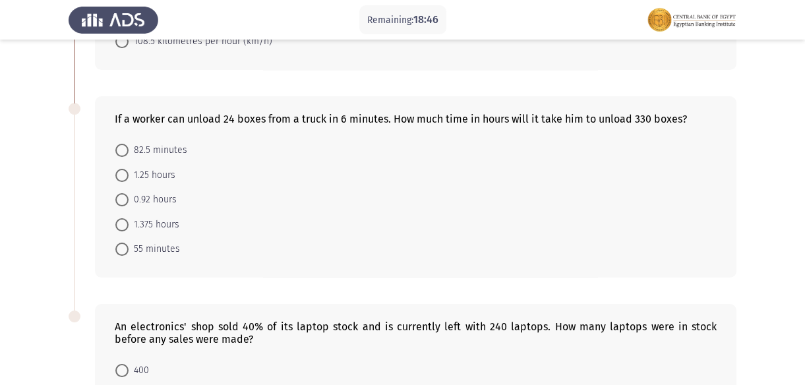
click at [123, 149] on span at bounding box center [121, 150] width 13 height 13
click at [123, 149] on input "82.5 minutes" at bounding box center [121, 150] width 13 height 13
radio input "true"
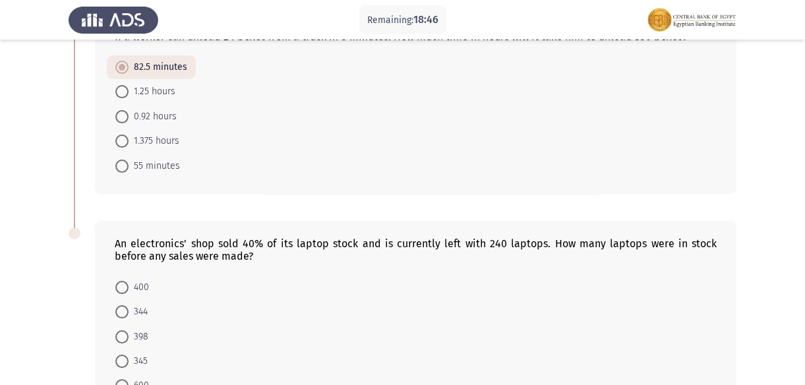
scroll to position [833, 0]
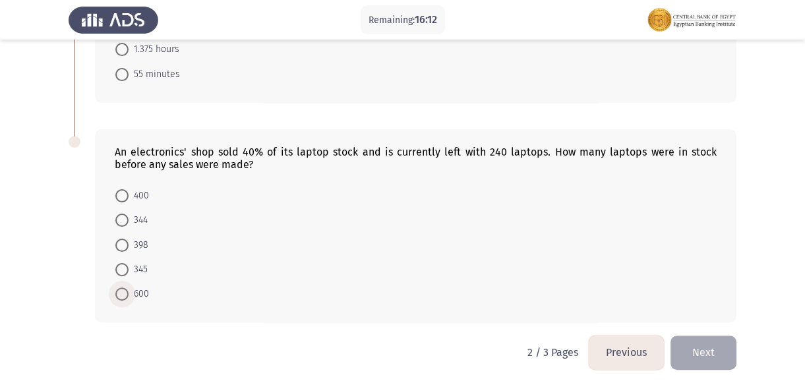
click at [127, 293] on span at bounding box center [121, 293] width 13 height 13
click at [127, 293] on input "600" at bounding box center [121, 293] width 13 height 13
radio input "true"
click at [719, 349] on button "Next" at bounding box center [703, 353] width 66 height 34
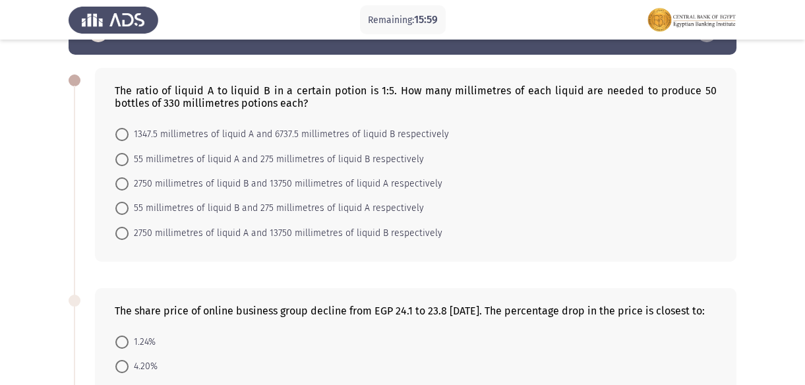
scroll to position [0, 0]
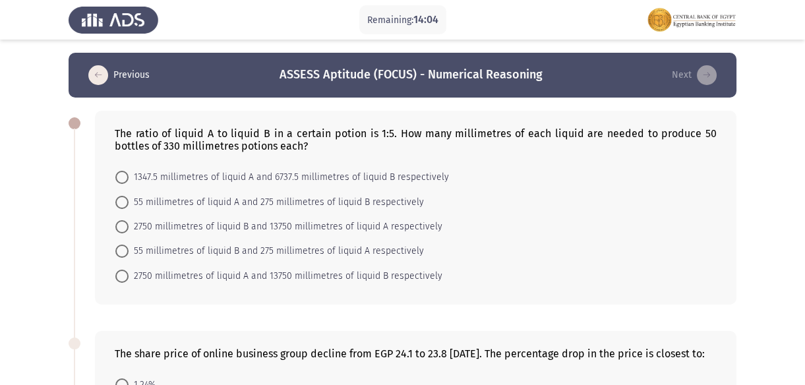
click at [127, 273] on span at bounding box center [121, 276] width 13 height 13
click at [127, 273] on input "2750 millimetres of liquid A and 13750 millimetres of liquid B respectively" at bounding box center [121, 276] width 13 height 13
radio input "true"
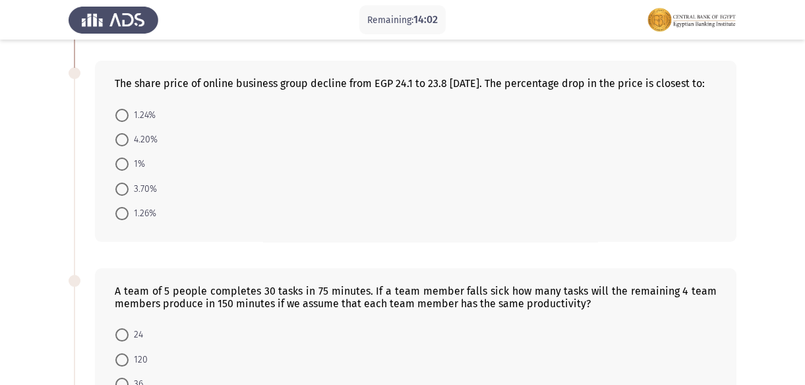
scroll to position [239, 0]
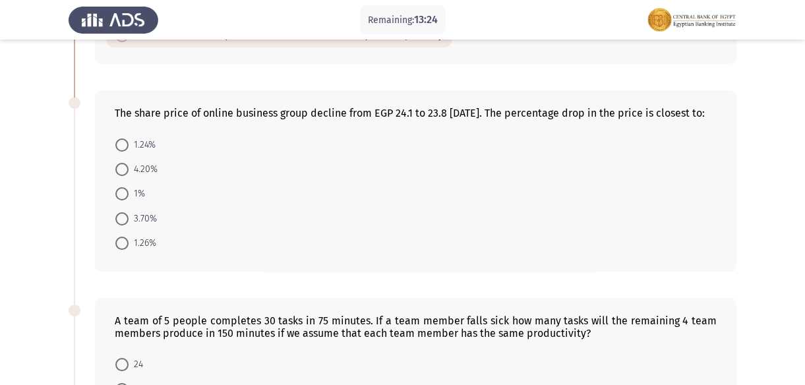
click at [114, 250] on mat-radio-button "1.26%" at bounding box center [136, 243] width 58 height 24
click at [129, 225] on span "3.70%" at bounding box center [143, 219] width 28 height 16
click at [129, 225] on input "3.70%" at bounding box center [121, 218] width 13 height 13
radio input "true"
click at [119, 149] on span at bounding box center [121, 144] width 13 height 13
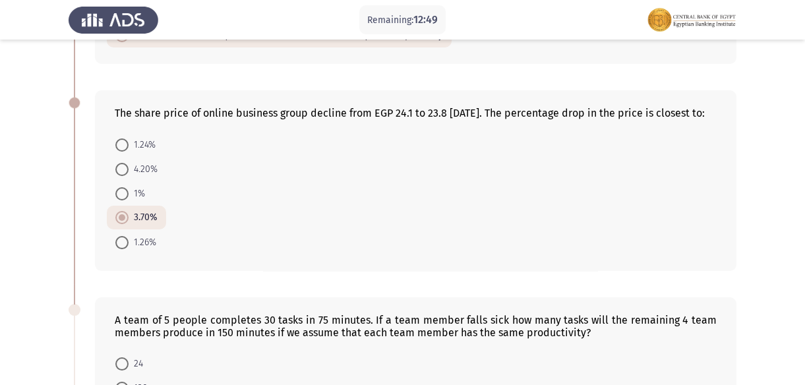
click at [119, 149] on input "1.24%" at bounding box center [121, 144] width 13 height 13
radio input "true"
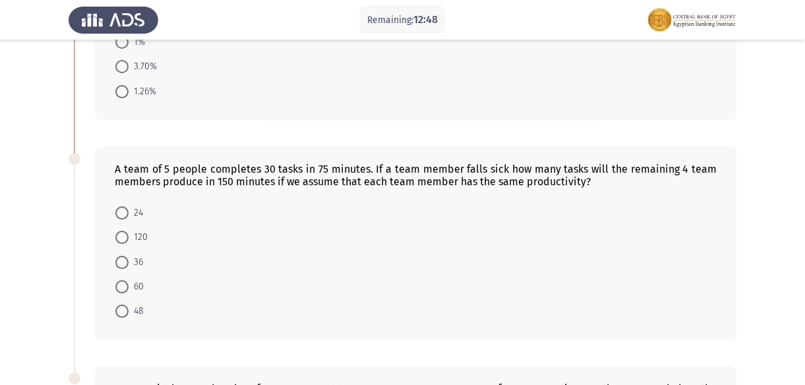
scroll to position [419, 0]
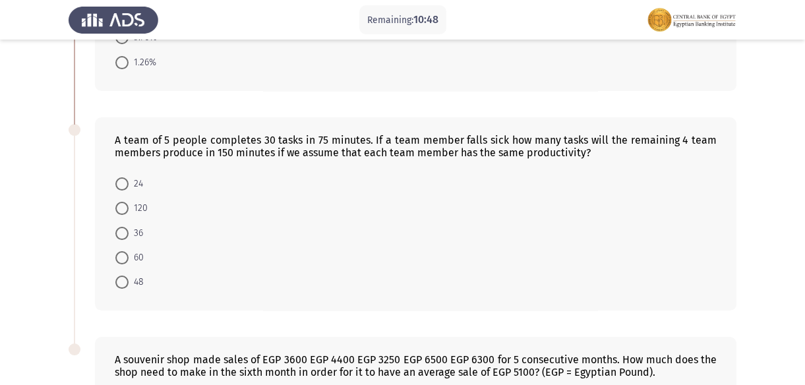
click at [127, 240] on span at bounding box center [121, 233] width 13 height 13
click at [127, 240] on input "36" at bounding box center [121, 233] width 13 height 13
radio input "true"
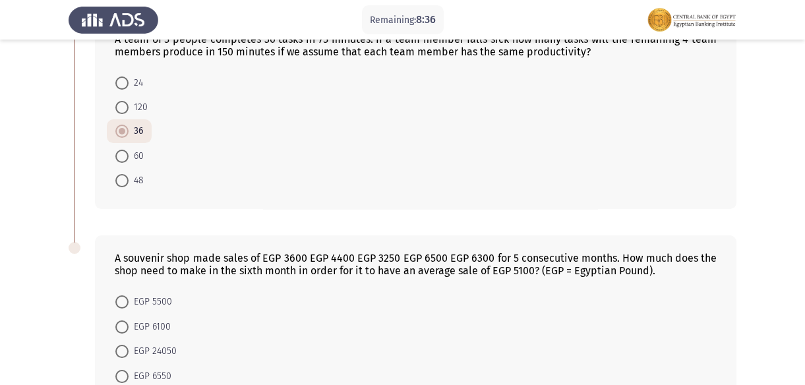
scroll to position [639, 0]
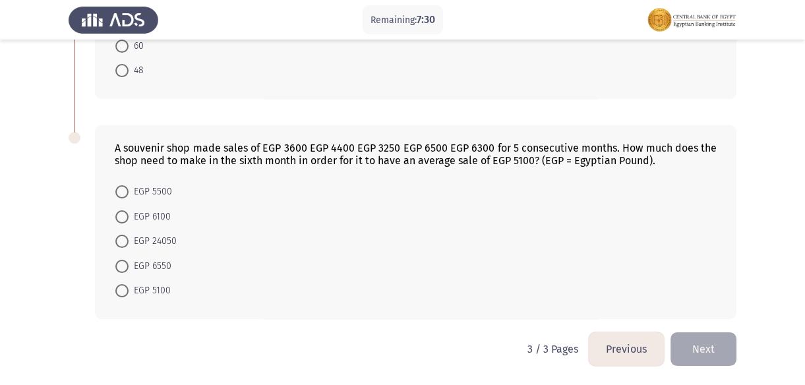
click at [134, 197] on span "EGP 5500" at bounding box center [151, 192] width 44 height 16
click at [129, 197] on input "EGP 5500" at bounding box center [121, 191] width 13 height 13
radio input "true"
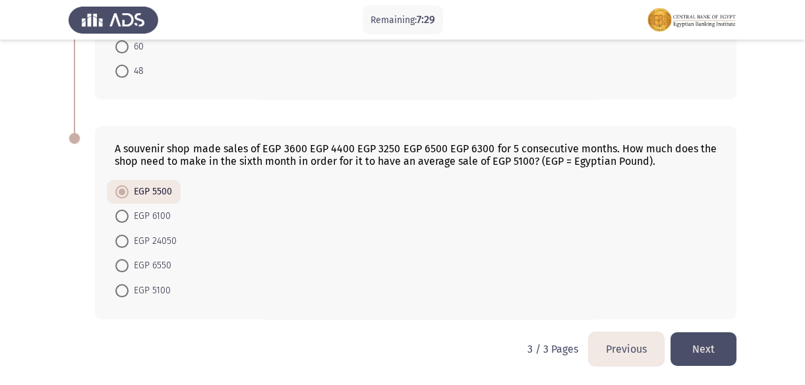
click at [721, 349] on button "Next" at bounding box center [703, 349] width 66 height 34
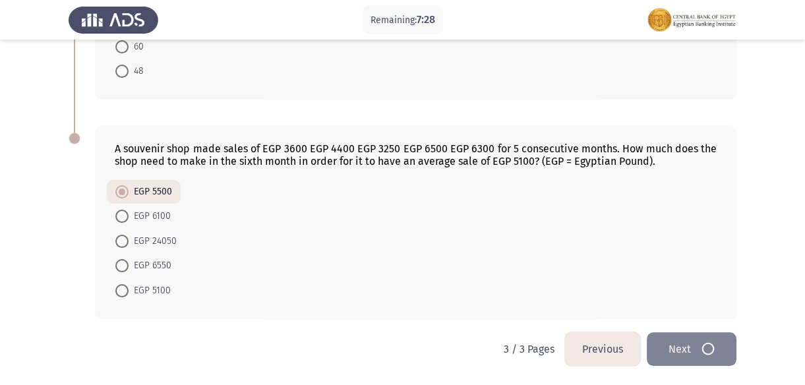
scroll to position [0, 0]
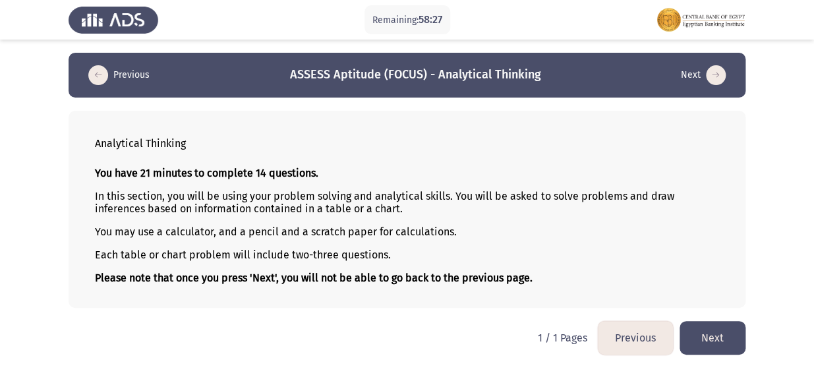
click at [723, 335] on button "Next" at bounding box center [713, 338] width 66 height 34
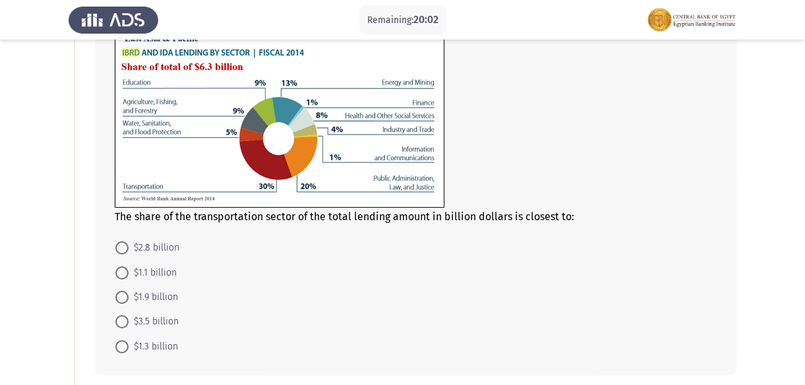
scroll to position [119, 0]
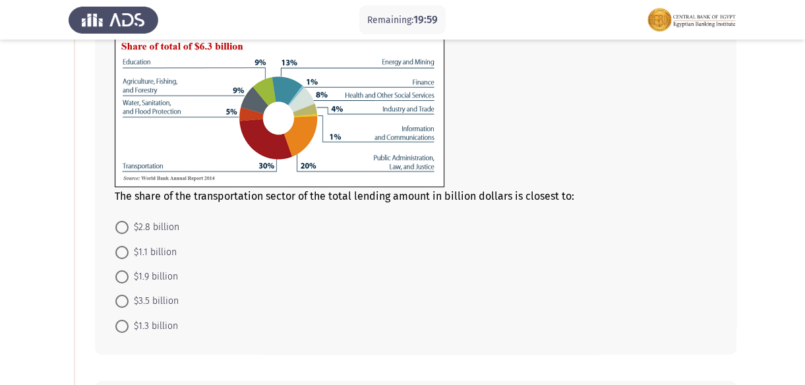
click at [117, 272] on span at bounding box center [121, 276] width 13 height 13
click at [117, 272] on input "$1.9 billion" at bounding box center [121, 276] width 13 height 13
radio input "true"
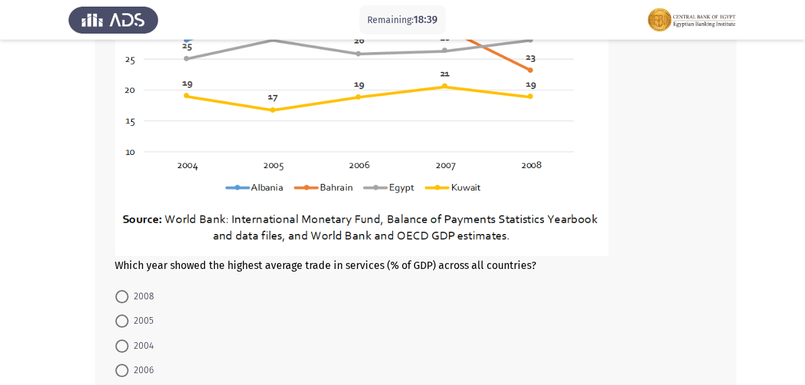
scroll to position [738, 0]
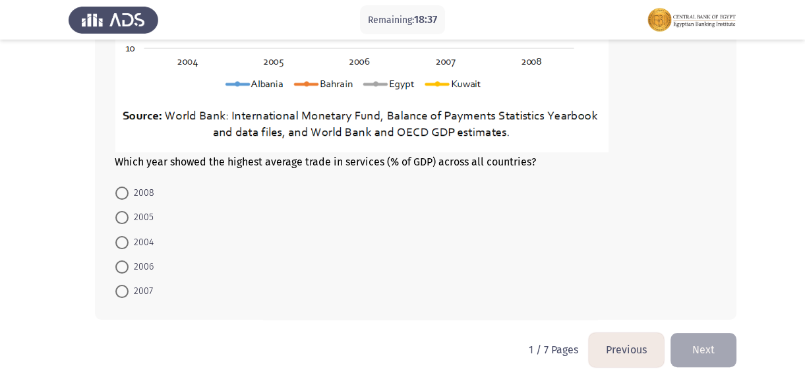
click at [125, 289] on span at bounding box center [121, 291] width 13 height 13
click at [125, 289] on input "2007" at bounding box center [121, 291] width 13 height 13
radio input "true"
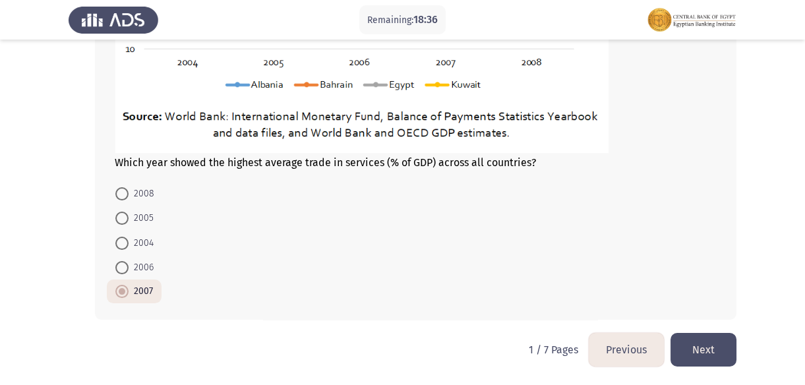
click at [719, 347] on button "Next" at bounding box center [703, 350] width 66 height 34
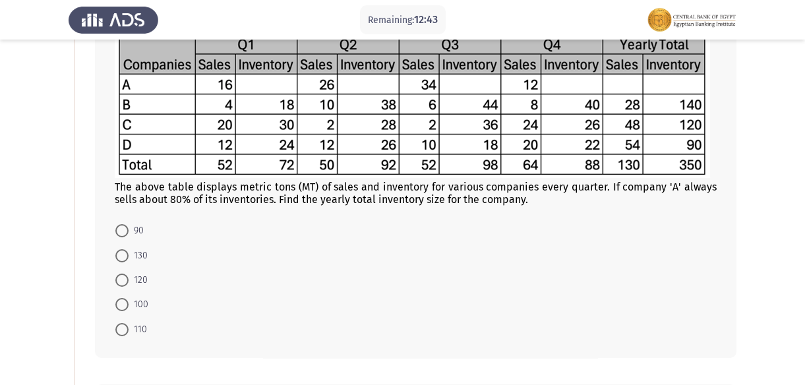
scroll to position [119, 0]
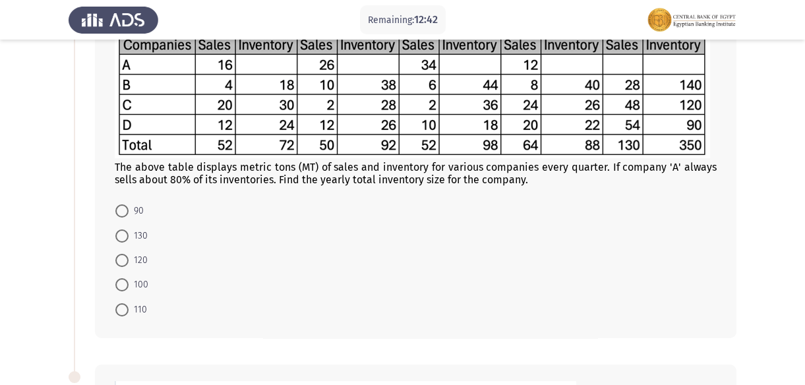
click at [132, 307] on span "110" at bounding box center [138, 310] width 18 height 16
click at [129, 307] on input "110" at bounding box center [121, 309] width 13 height 13
radio input "true"
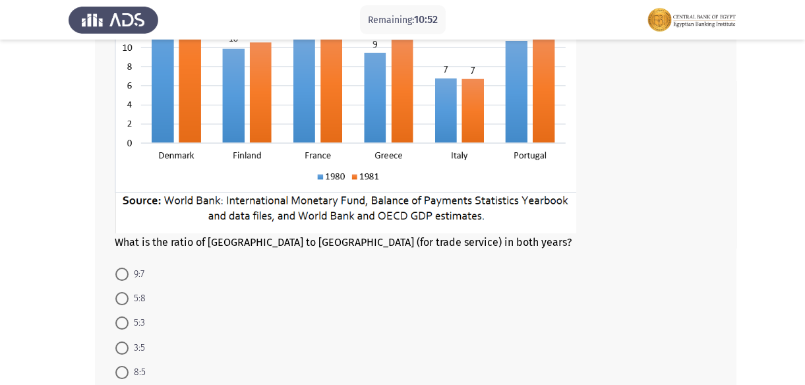
scroll to position [591, 0]
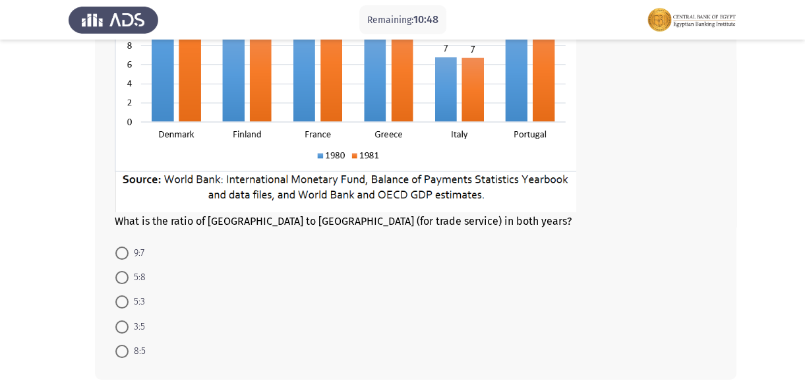
click at [127, 301] on span at bounding box center [121, 301] width 13 height 13
click at [127, 301] on input "5:3" at bounding box center [121, 301] width 13 height 13
radio input "true"
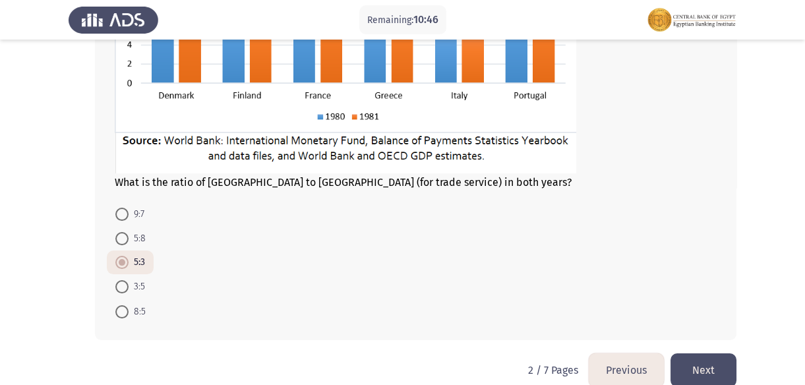
scroll to position [650, 0]
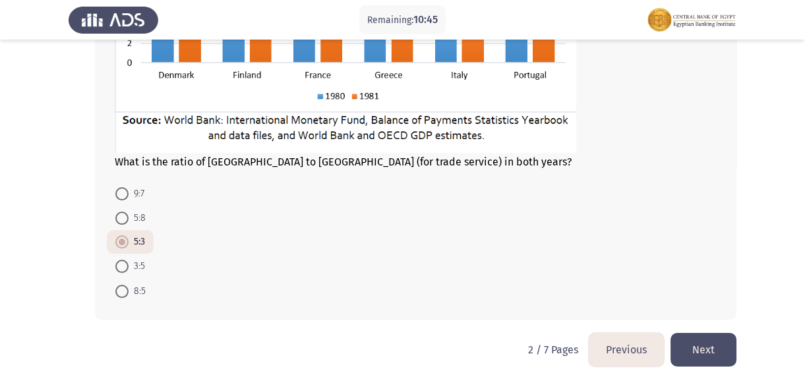
click at [703, 352] on button "Next" at bounding box center [703, 350] width 66 height 34
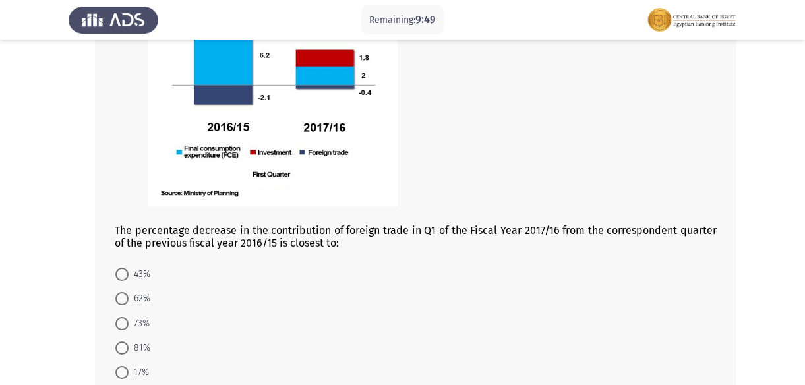
scroll to position [622, 0]
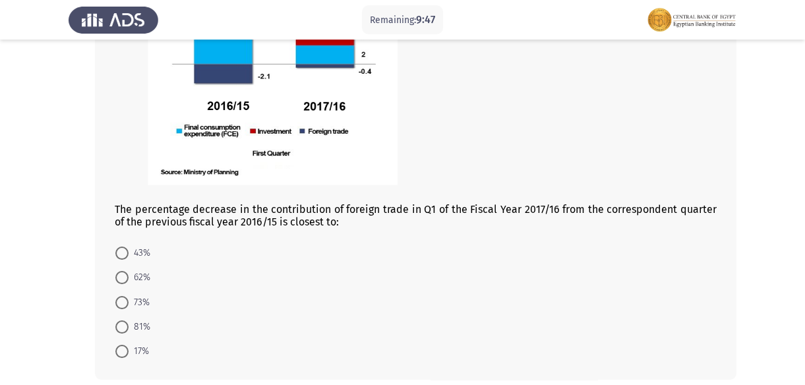
click at [130, 262] on mat-radio-button "43%" at bounding box center [133, 253] width 52 height 24
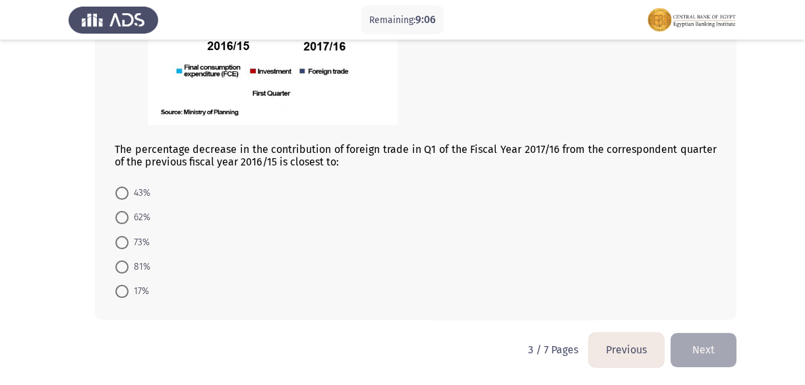
click at [124, 295] on span at bounding box center [121, 291] width 13 height 13
click at [124, 295] on input "17%" at bounding box center [121, 291] width 13 height 13
radio input "true"
click at [715, 352] on button "Next" at bounding box center [703, 350] width 66 height 34
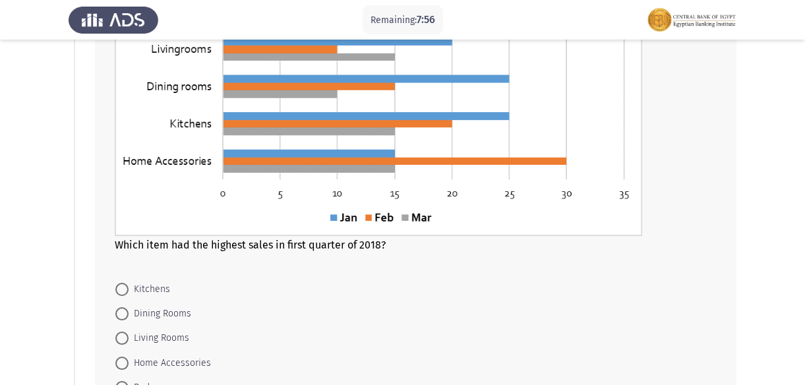
scroll to position [179, 0]
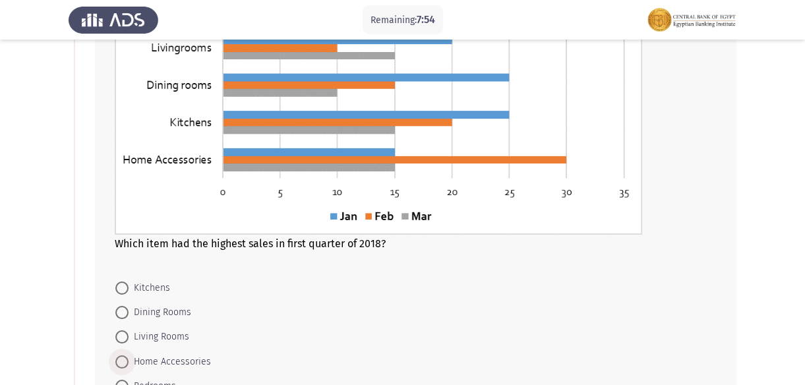
click at [167, 359] on span "Home Accessories" at bounding box center [170, 362] width 82 height 16
click at [129, 359] on input "Home Accessories" at bounding box center [121, 361] width 13 height 13
radio input "true"
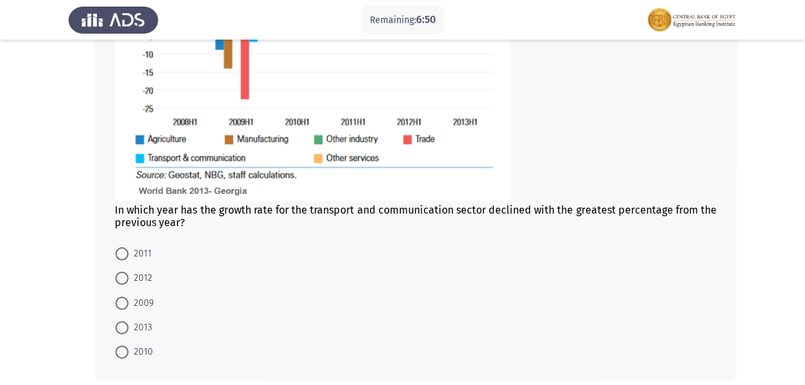
scroll to position [787, 0]
click at [144, 257] on span "2011" at bounding box center [140, 253] width 23 height 16
click at [129, 257] on input "2011" at bounding box center [121, 253] width 13 height 13
radio input "true"
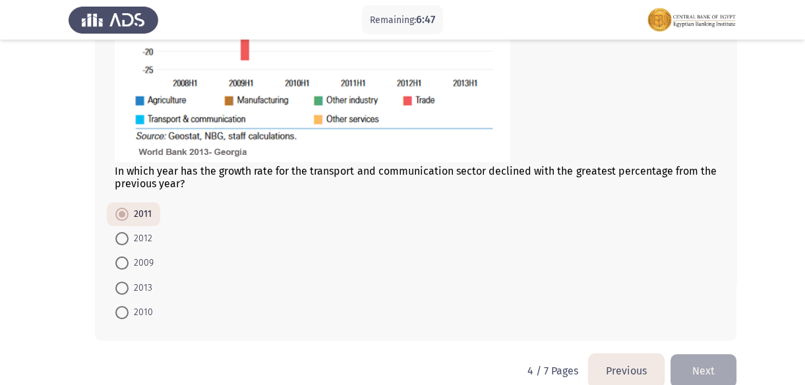
scroll to position [846, 0]
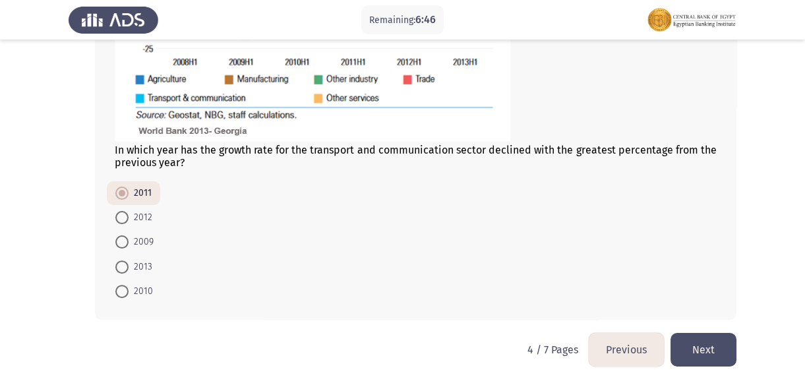
click at [727, 351] on button "Next" at bounding box center [703, 350] width 66 height 34
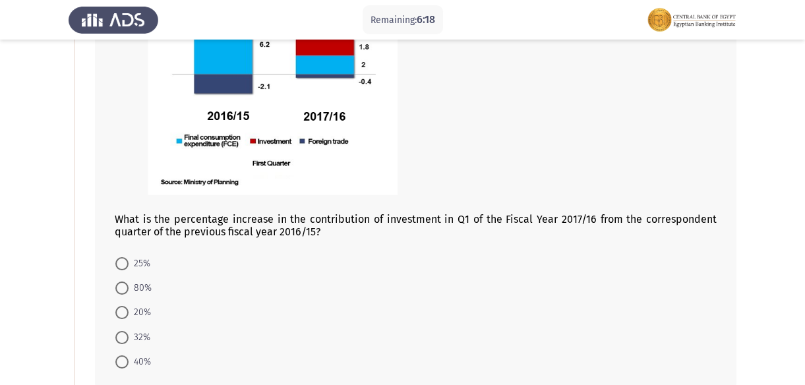
scroll to position [239, 0]
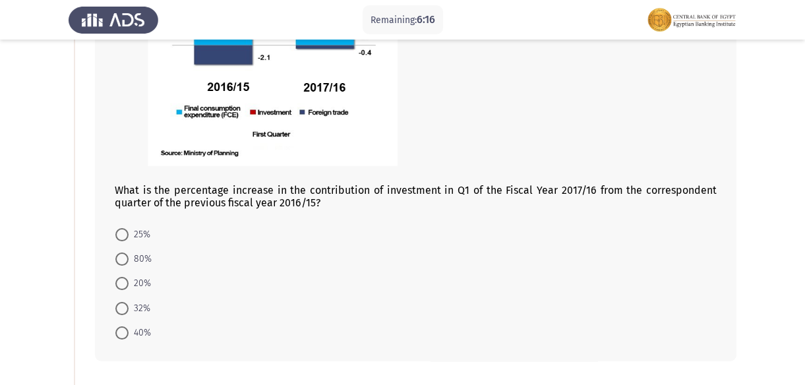
click at [136, 264] on span "80%" at bounding box center [140, 259] width 23 height 16
click at [129, 264] on input "80%" at bounding box center [121, 258] width 13 height 13
radio input "true"
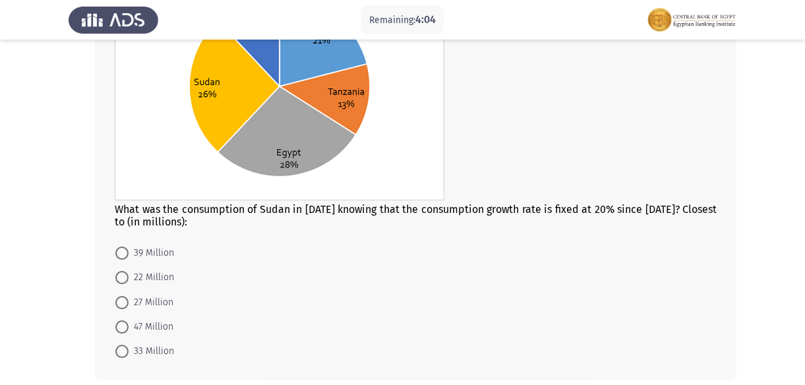
scroll to position [755, 0]
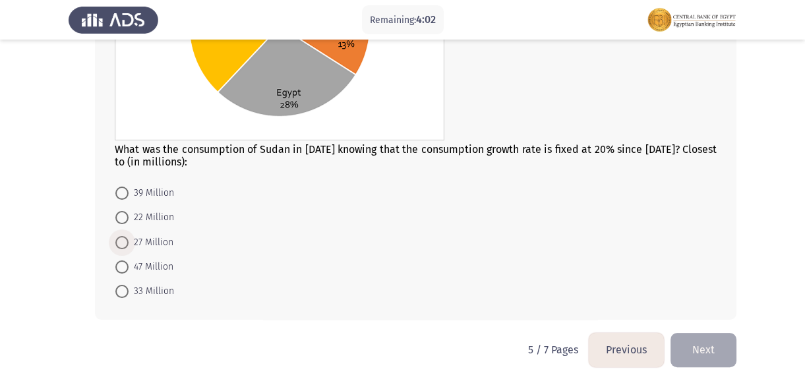
click at [157, 244] on span "27 Million" at bounding box center [151, 243] width 45 height 16
click at [129, 244] on input "27 Million" at bounding box center [121, 242] width 13 height 13
radio input "true"
click at [712, 351] on button "Next" at bounding box center [703, 350] width 66 height 34
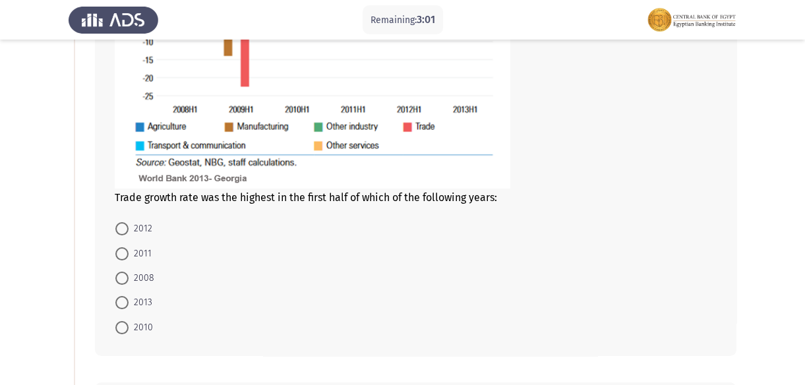
scroll to position [299, 0]
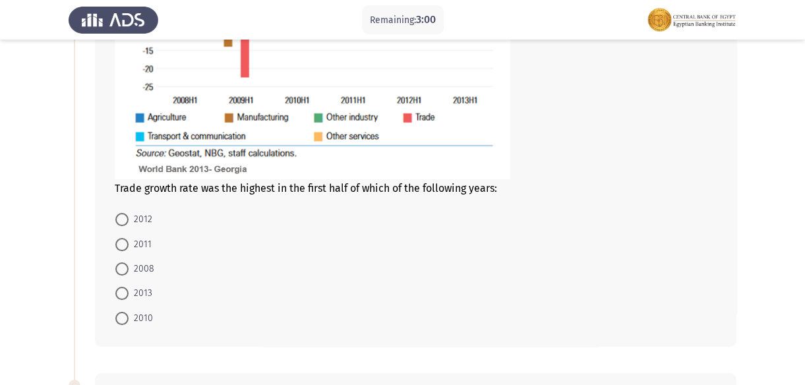
click at [141, 220] on span "2012" at bounding box center [141, 220] width 24 height 16
click at [129, 220] on input "2012" at bounding box center [121, 219] width 13 height 13
radio input "true"
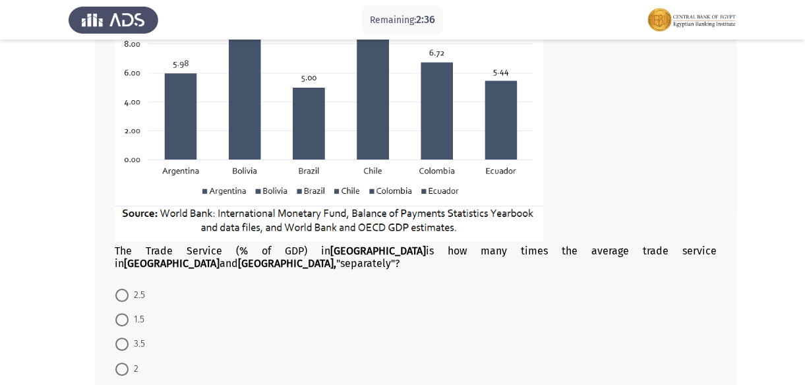
scroll to position [824, 0]
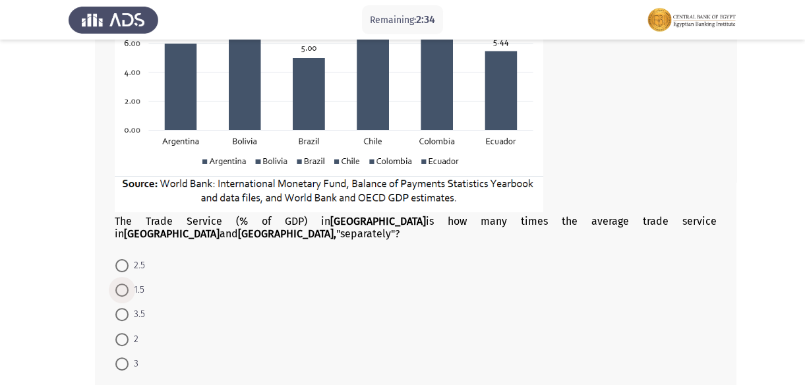
click at [137, 282] on span "1.5" at bounding box center [137, 290] width 16 height 16
click at [129, 283] on input "1.5" at bounding box center [121, 289] width 13 height 13
radio input "true"
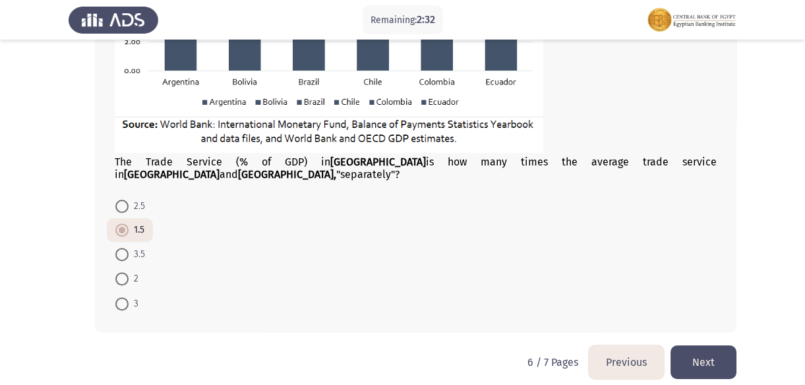
click at [724, 345] on button "Next" at bounding box center [703, 362] width 66 height 34
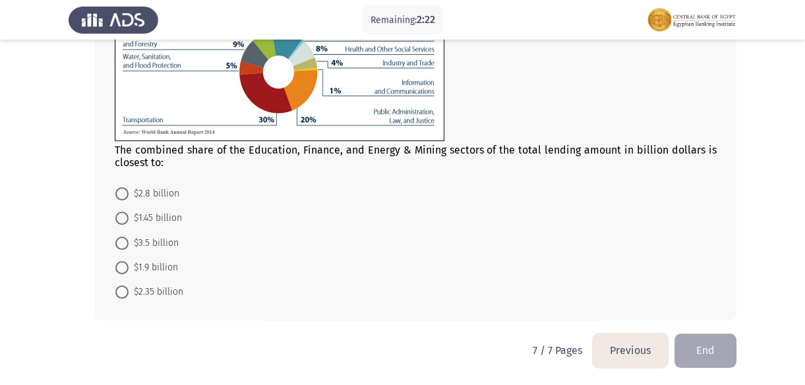
scroll to position [547, 0]
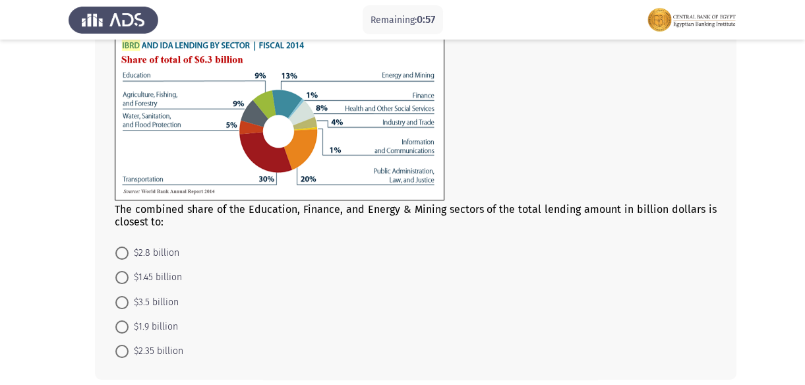
click at [142, 250] on span "$2.8 billion" at bounding box center [154, 253] width 51 height 16
click at [129, 250] on input "$2.8 billion" at bounding box center [121, 253] width 13 height 13
radio input "true"
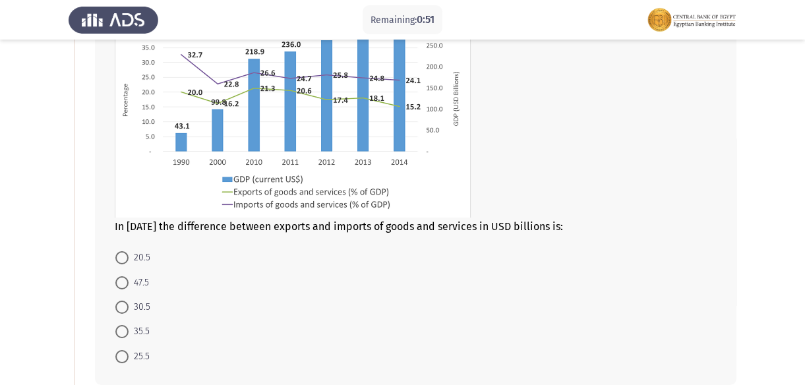
scroll to position [119, 0]
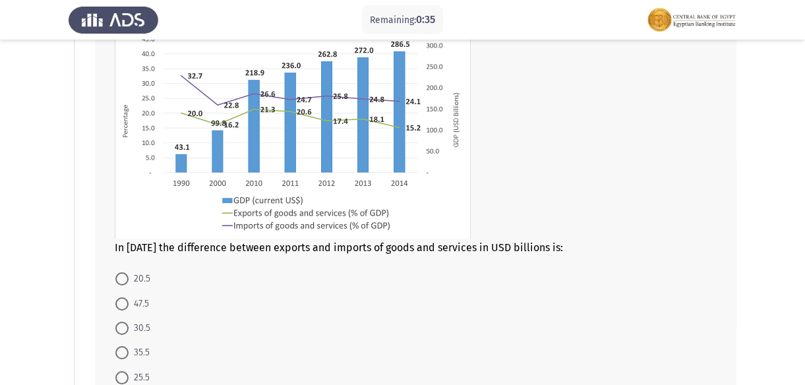
click at [119, 276] on span at bounding box center [121, 278] width 13 height 13
click at [119, 276] on input "20.5" at bounding box center [121, 278] width 13 height 13
radio input "true"
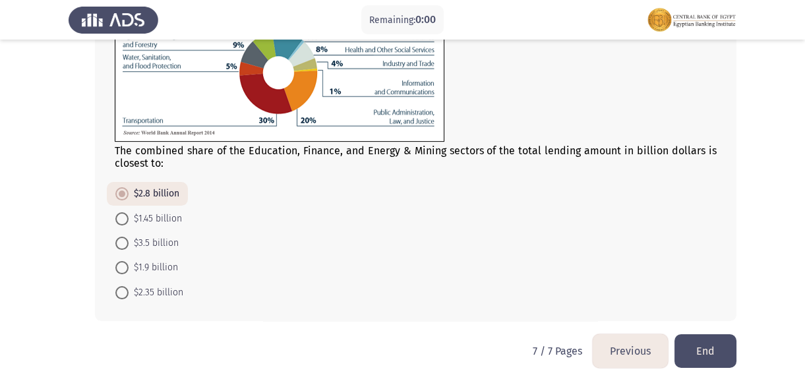
scroll to position [606, 0]
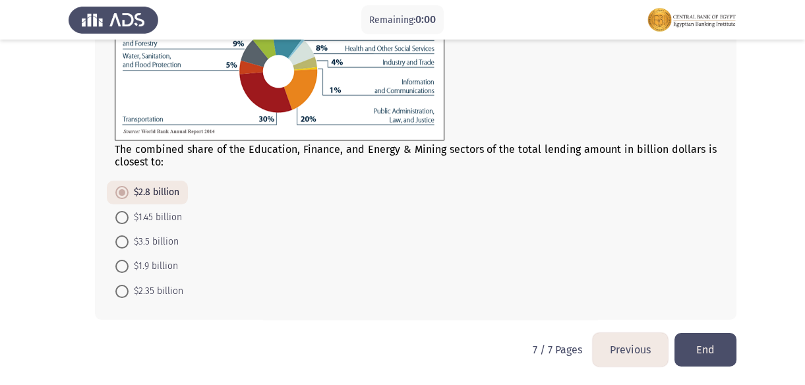
click at [698, 344] on button "End" at bounding box center [705, 350] width 62 height 34
click at [703, 343] on button "End" at bounding box center [705, 350] width 62 height 34
click at [702, 345] on button "End" at bounding box center [705, 350] width 62 height 34
